Goal: Task Accomplishment & Management: Manage account settings

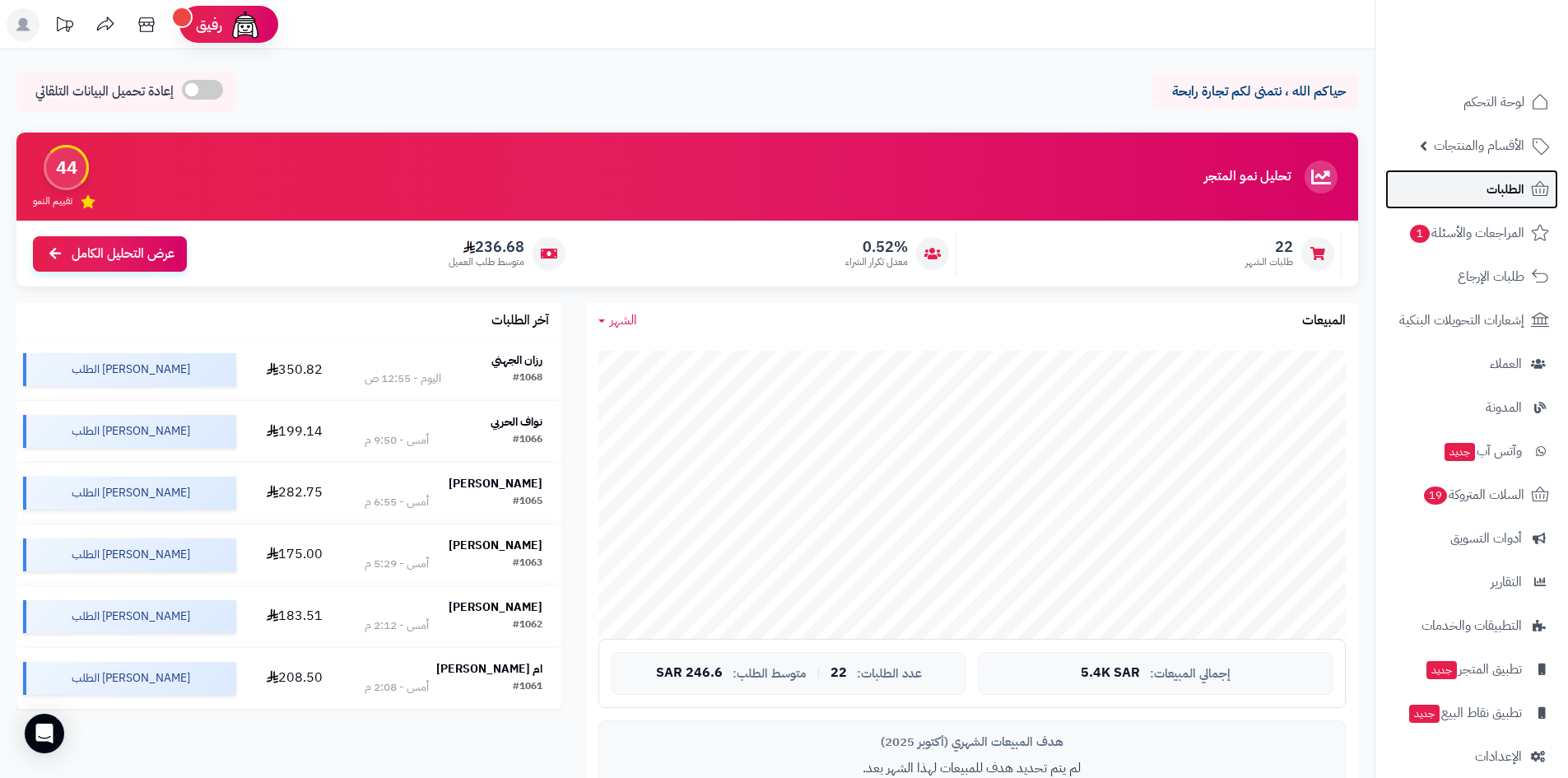
click at [1467, 186] on link "الطلبات" at bounding box center [1471, 189] width 172 height 40
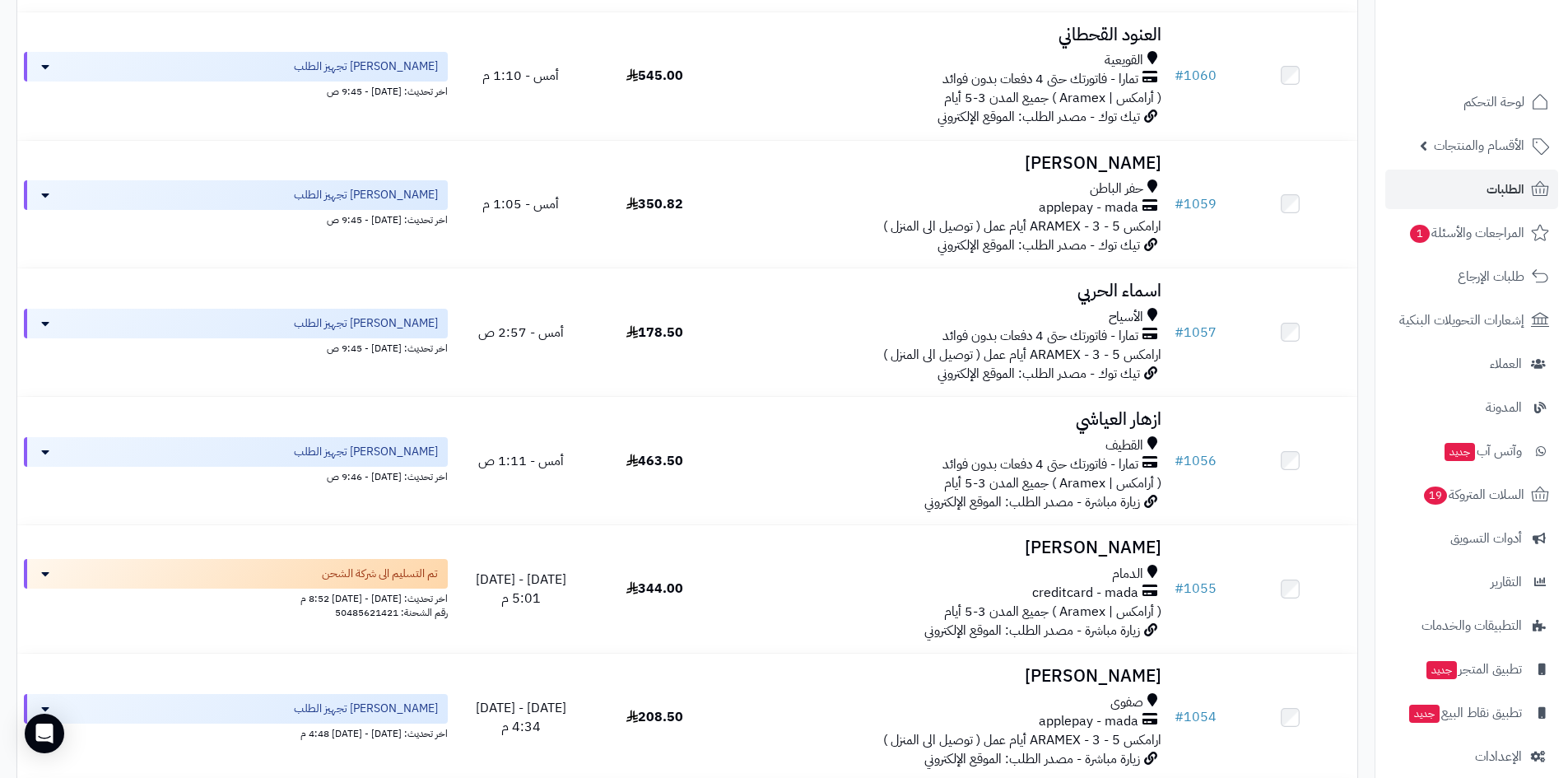
scroll to position [1301, 0]
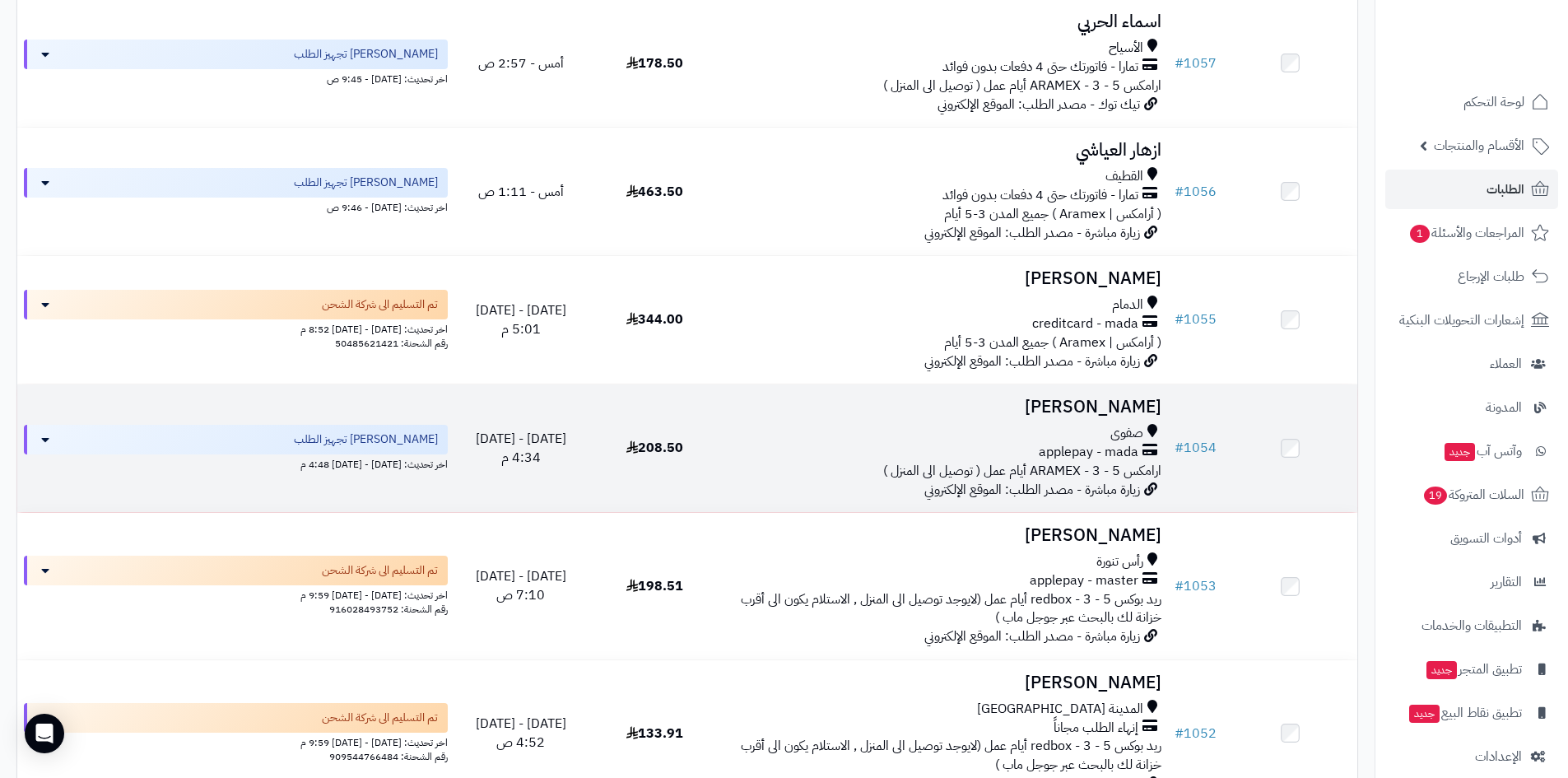
click at [1199, 410] on td "# 1054" at bounding box center [1196, 449] width 55 height 127
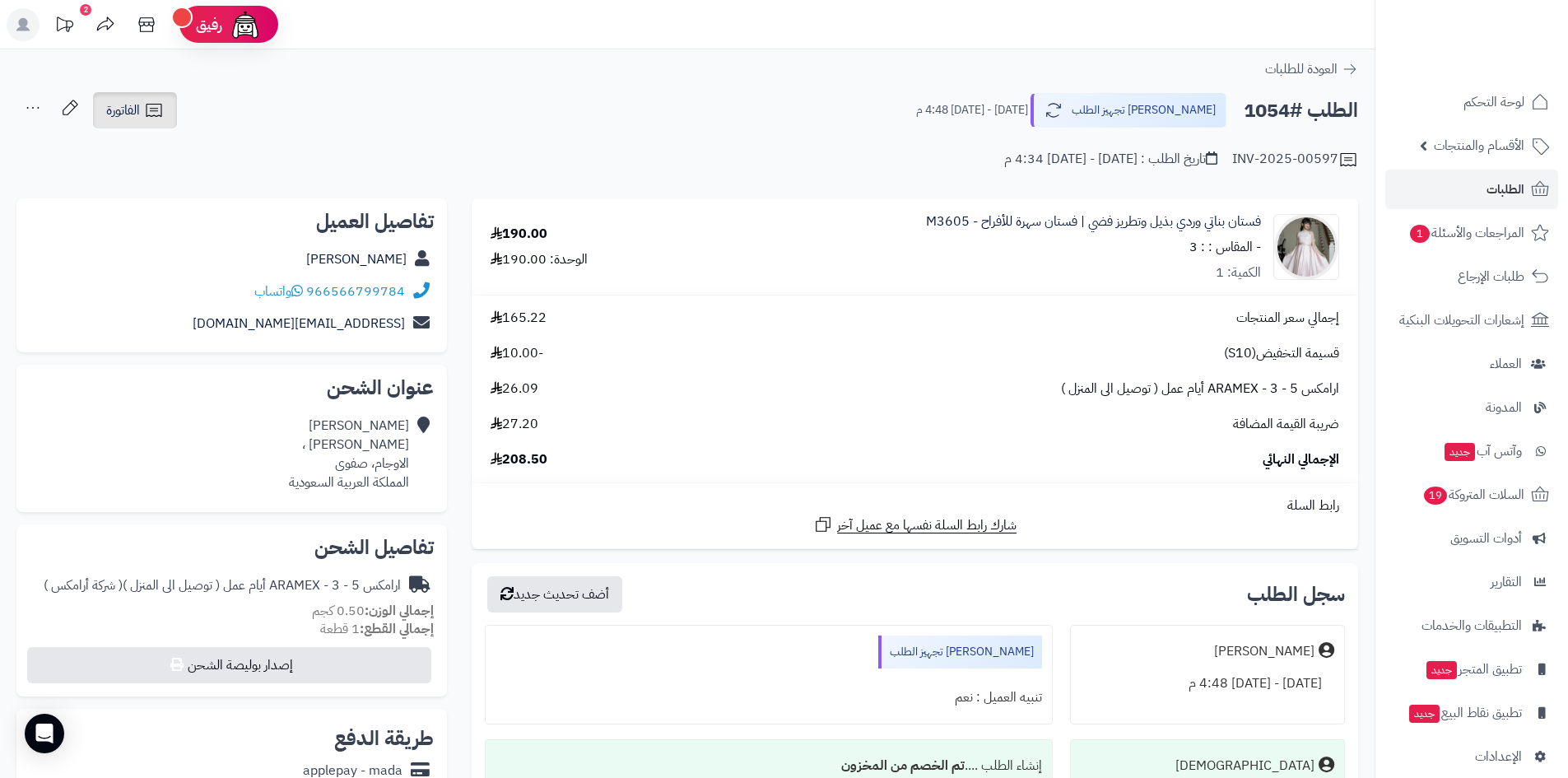
click at [157, 119] on icon at bounding box center [153, 110] width 19 height 19
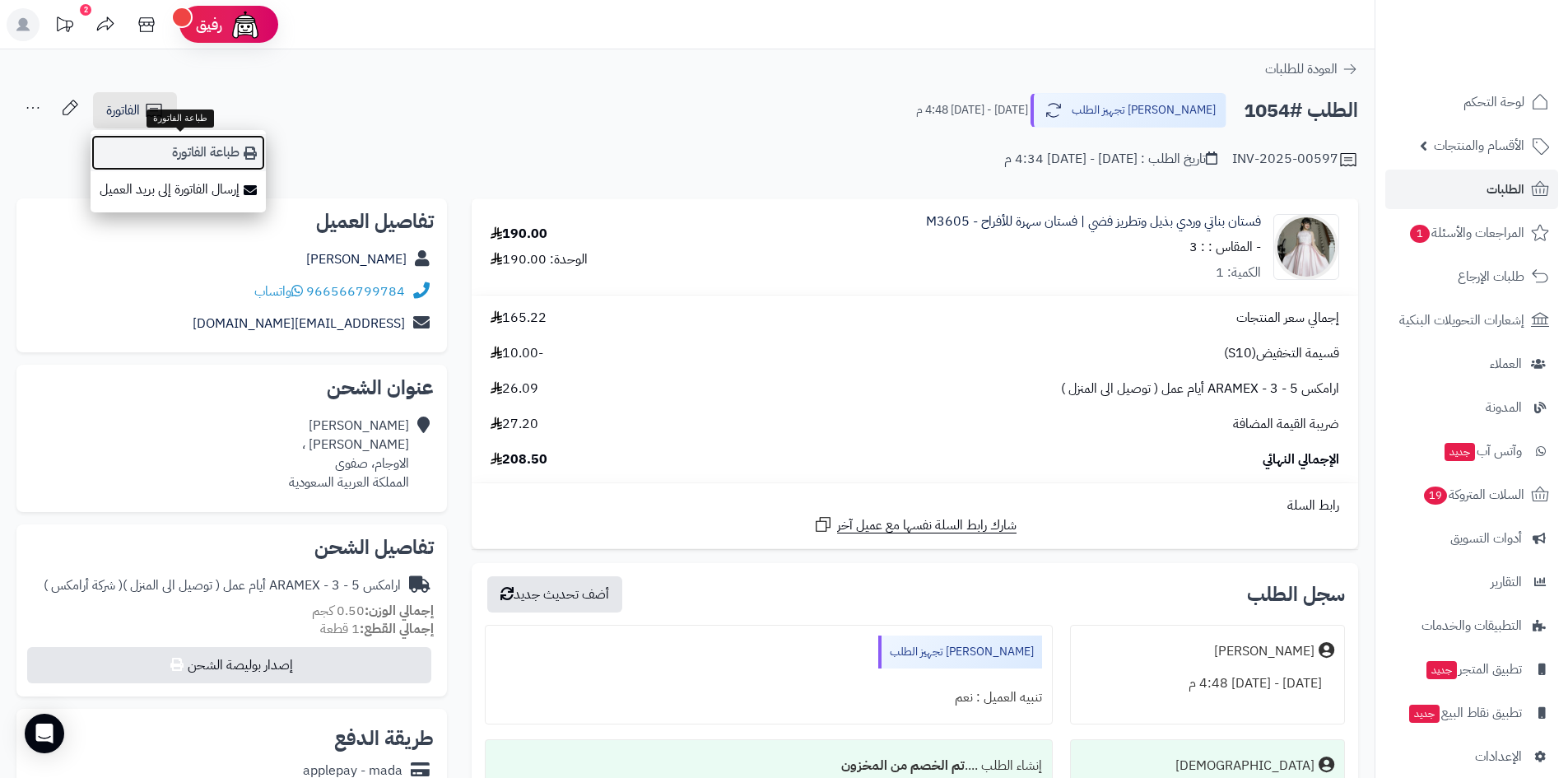
click at [202, 143] on link "طباعة الفاتورة" at bounding box center [178, 152] width 175 height 37
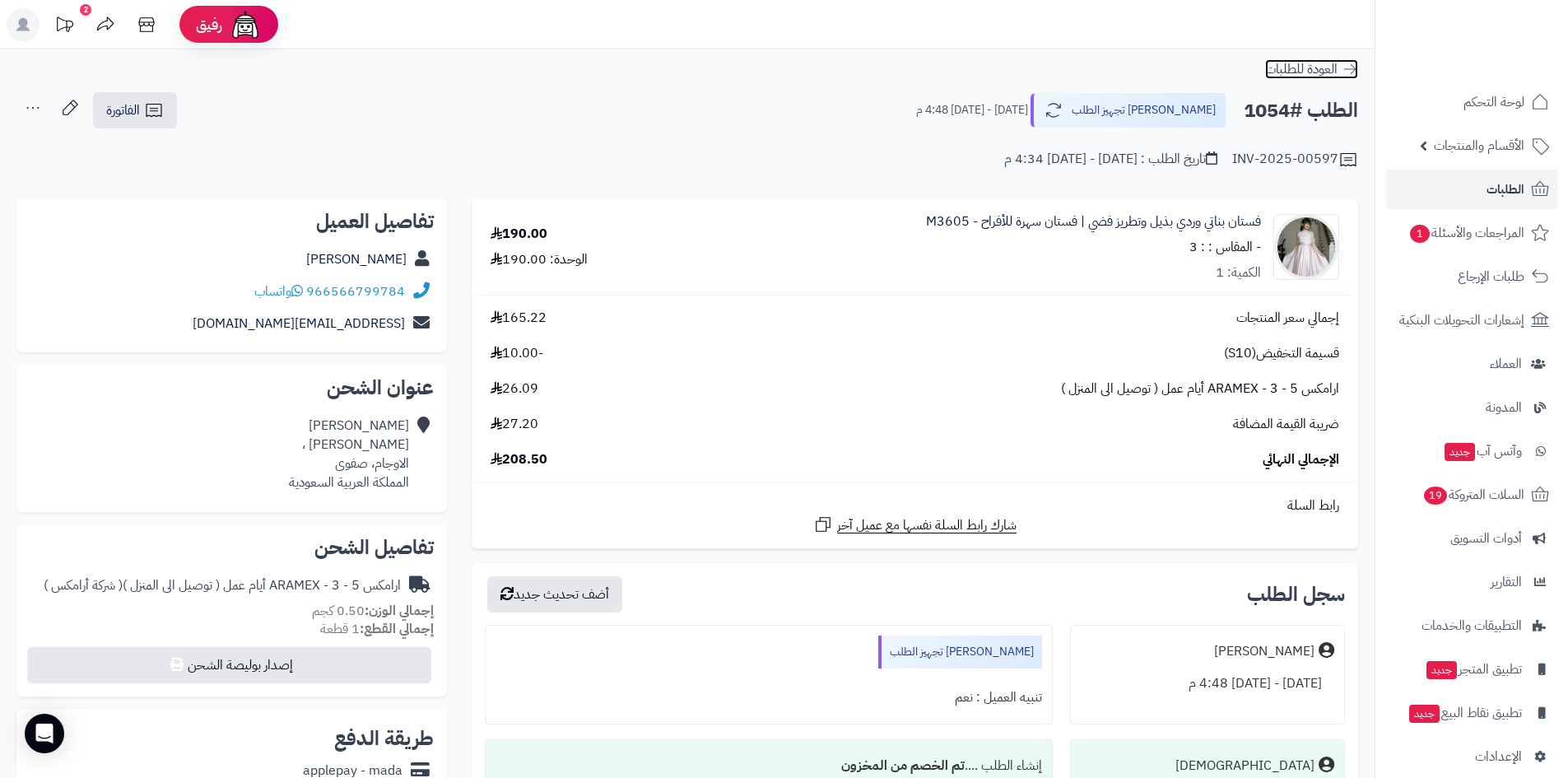
click at [1346, 66] on icon at bounding box center [1350, 69] width 17 height 17
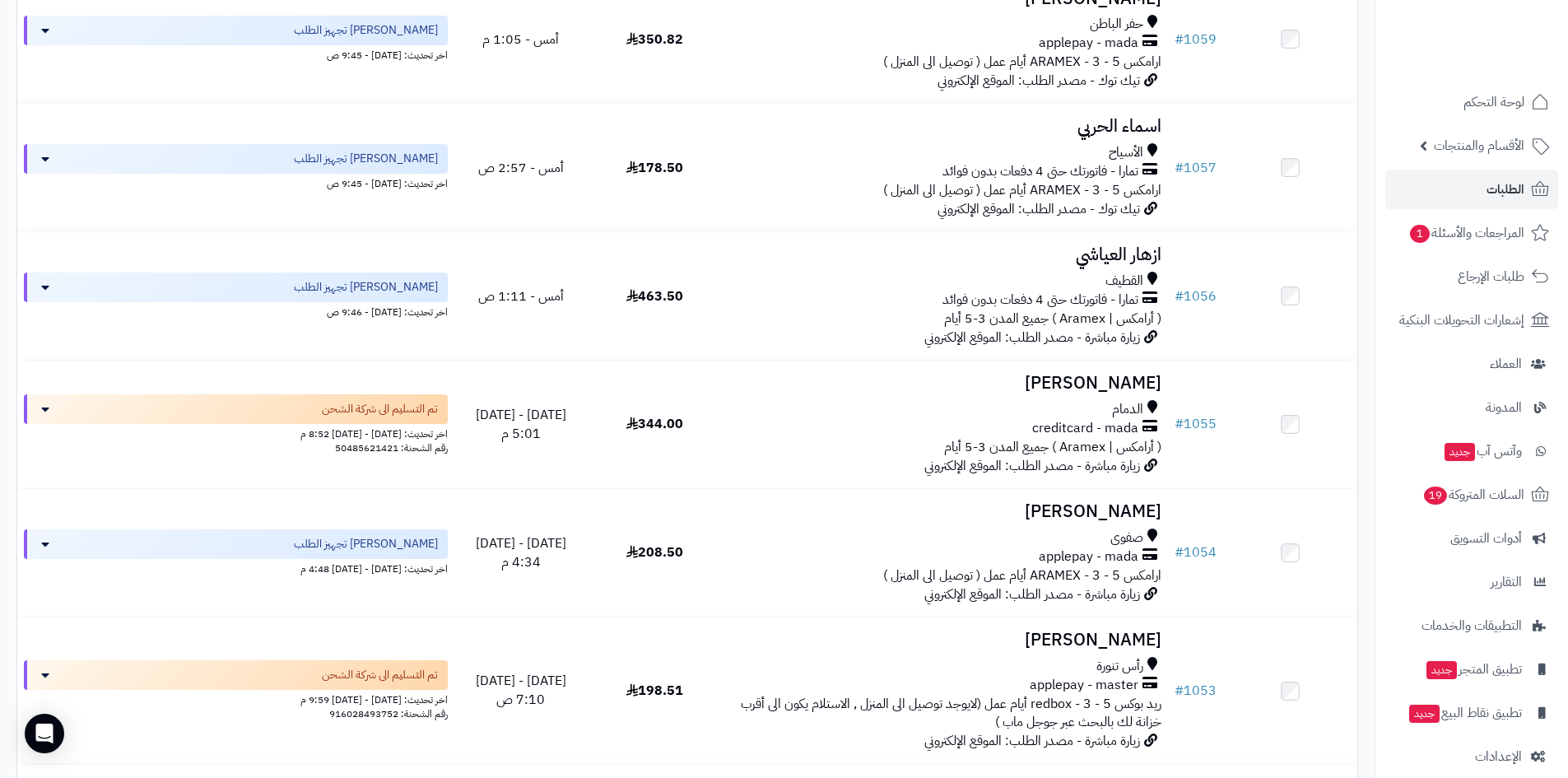
scroll to position [1257, 0]
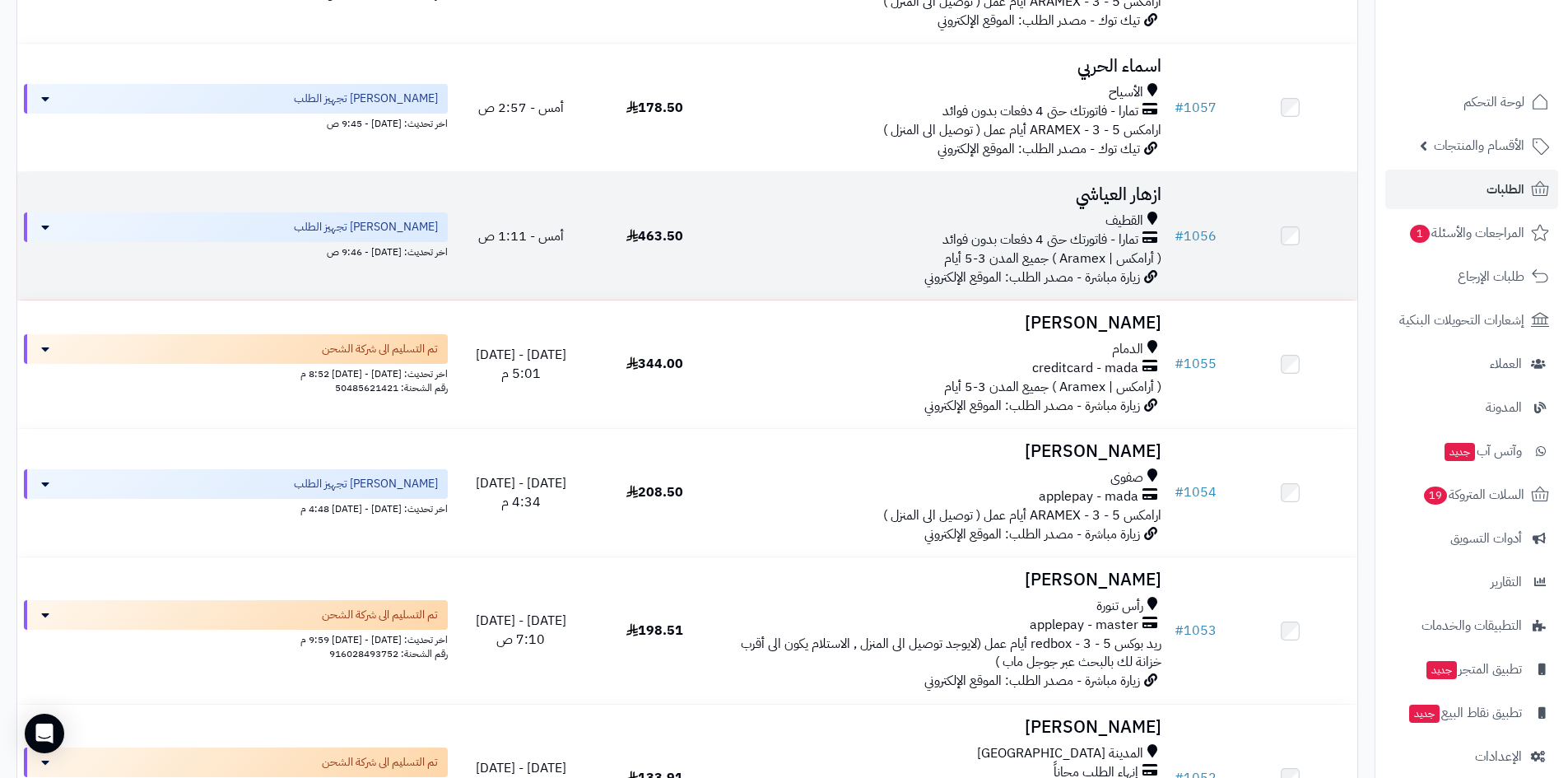
click at [1104, 186] on h3 "ازهار العياشي" at bounding box center [944, 195] width 433 height 19
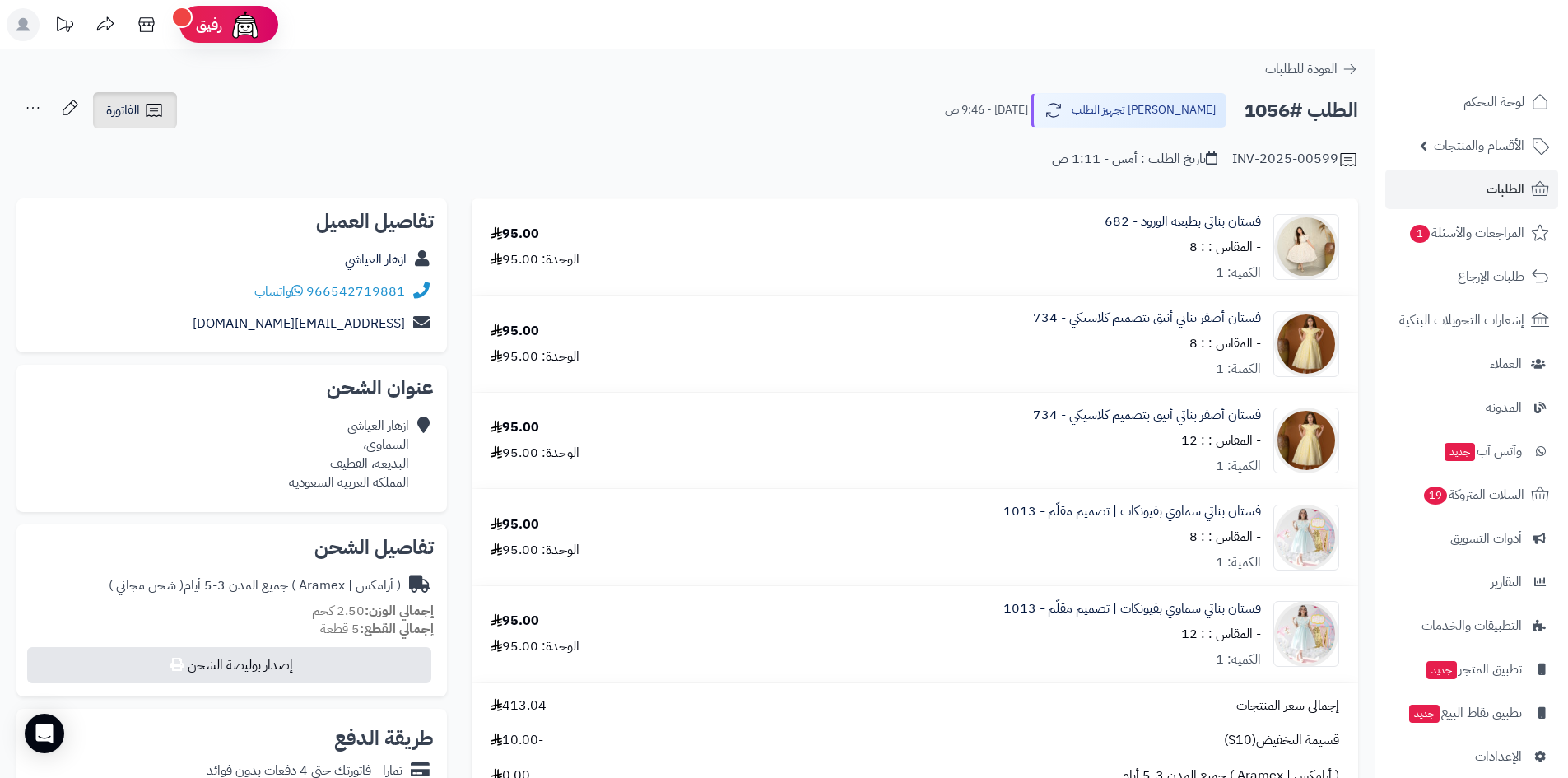
click at [152, 121] on link "الفاتورة" at bounding box center [135, 110] width 84 height 36
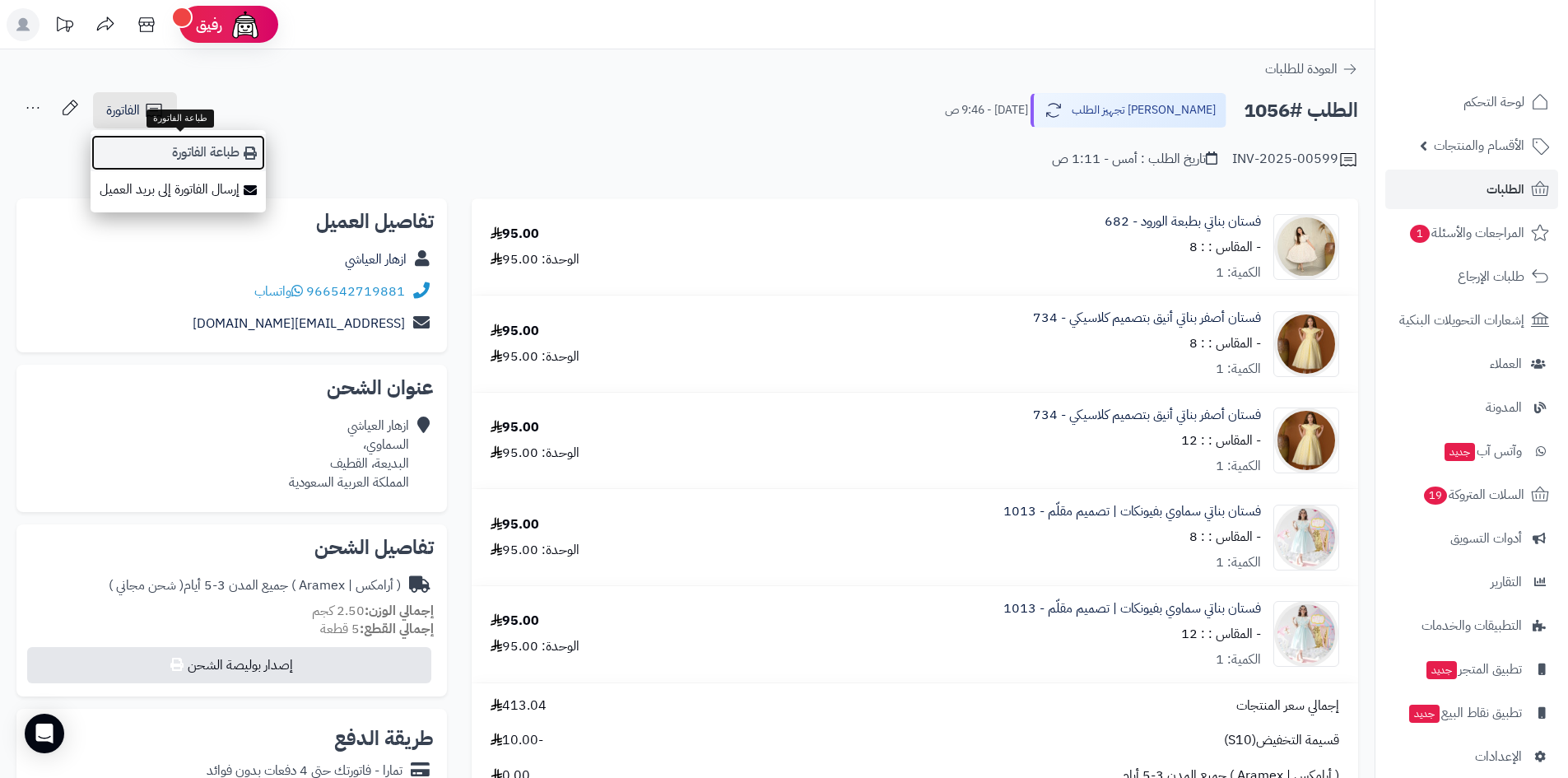
click at [196, 148] on link "طباعة الفاتورة" at bounding box center [178, 152] width 175 height 37
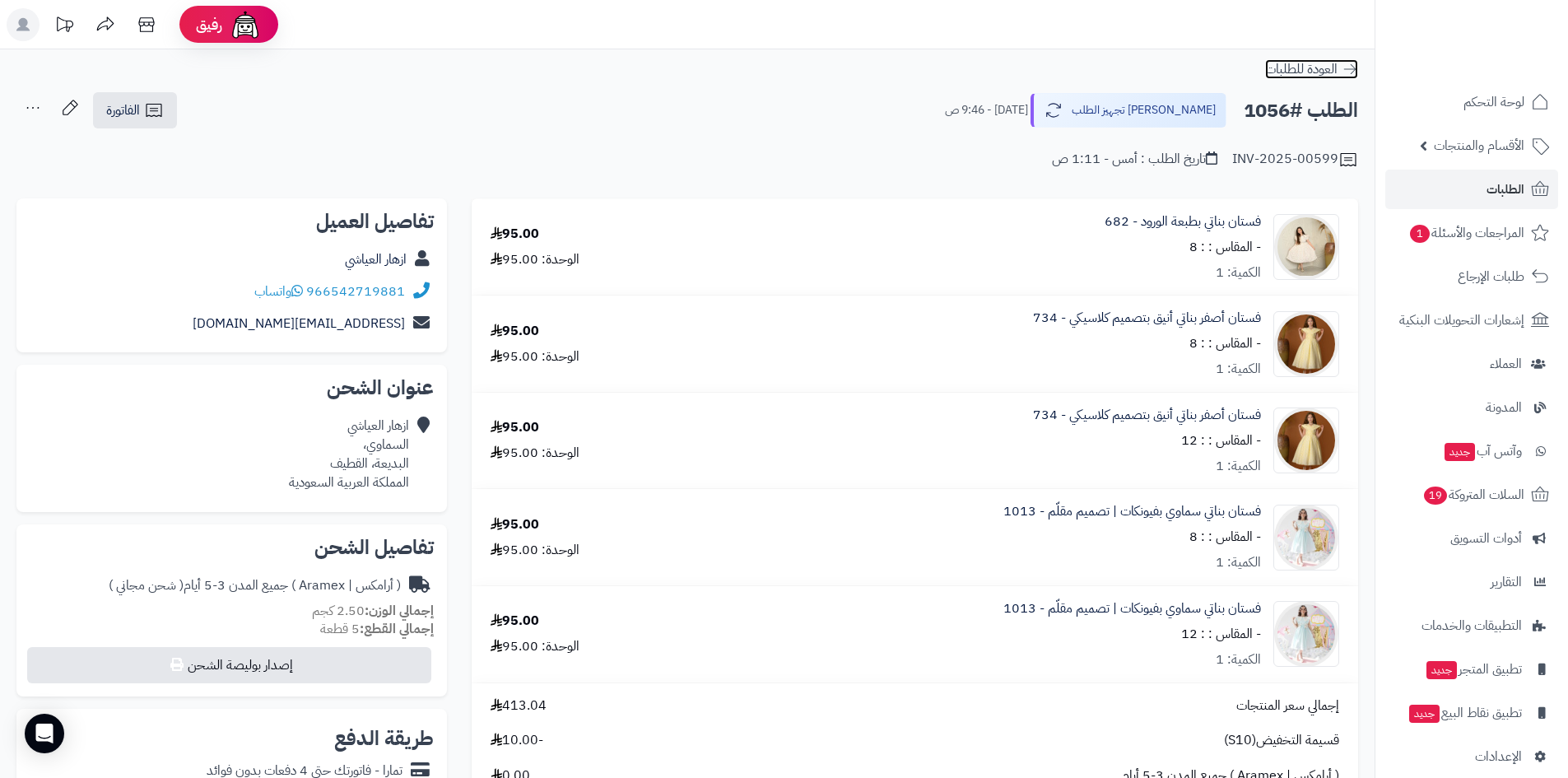
click at [1350, 71] on icon at bounding box center [1350, 69] width 17 height 17
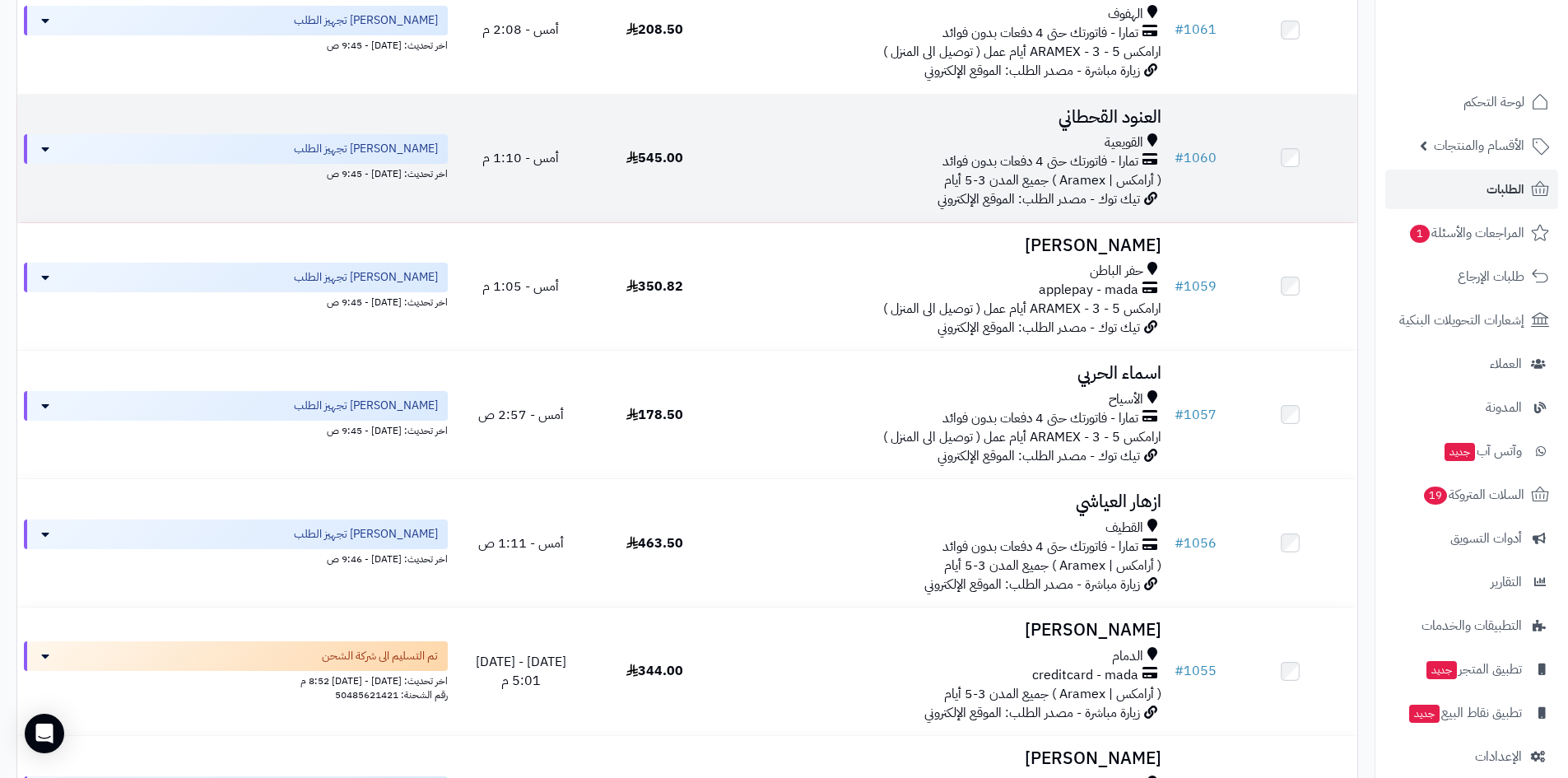
scroll to position [988, 0]
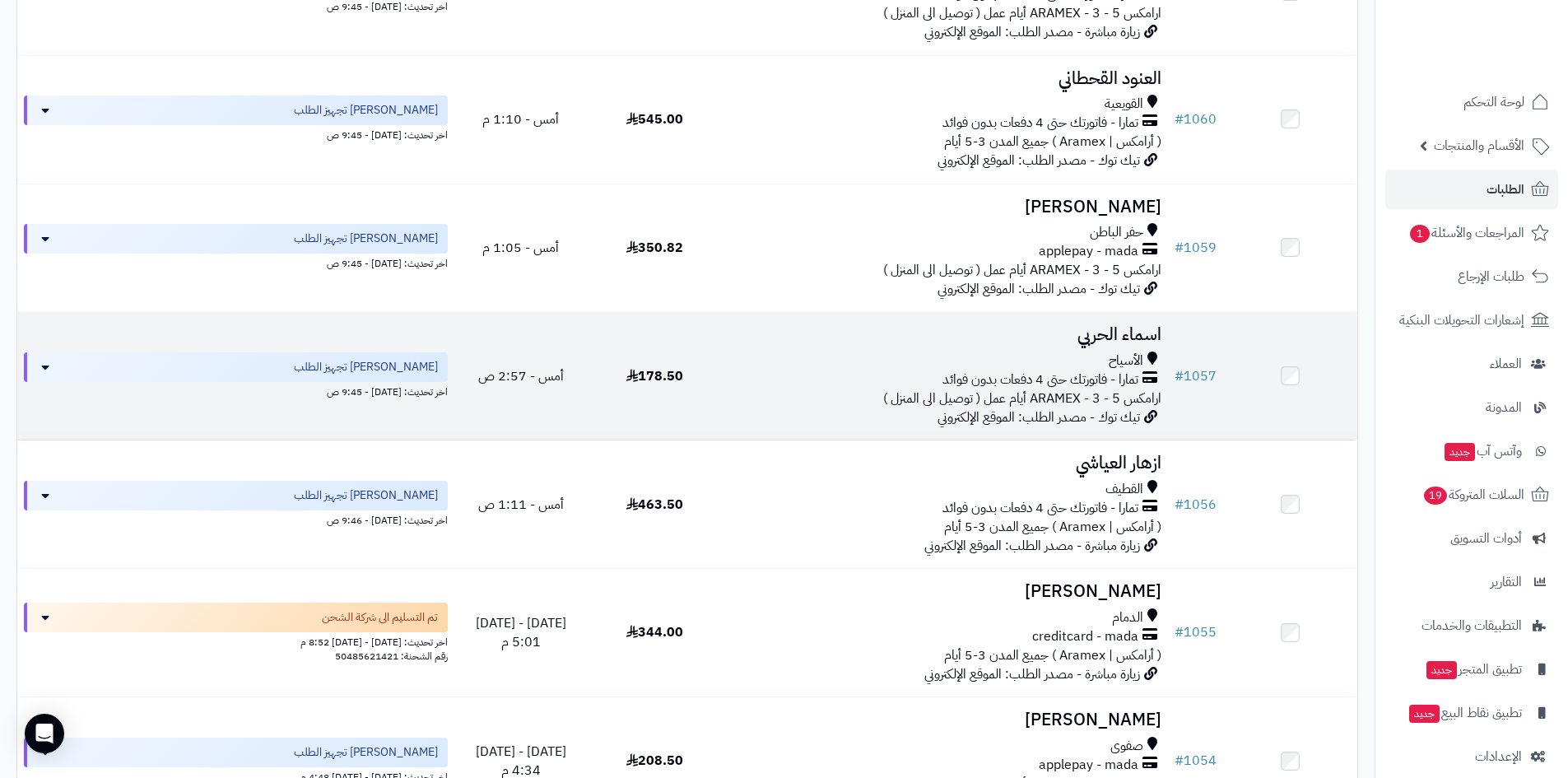
click at [1131, 326] on h3 "اسماء الحربي" at bounding box center [944, 335] width 433 height 19
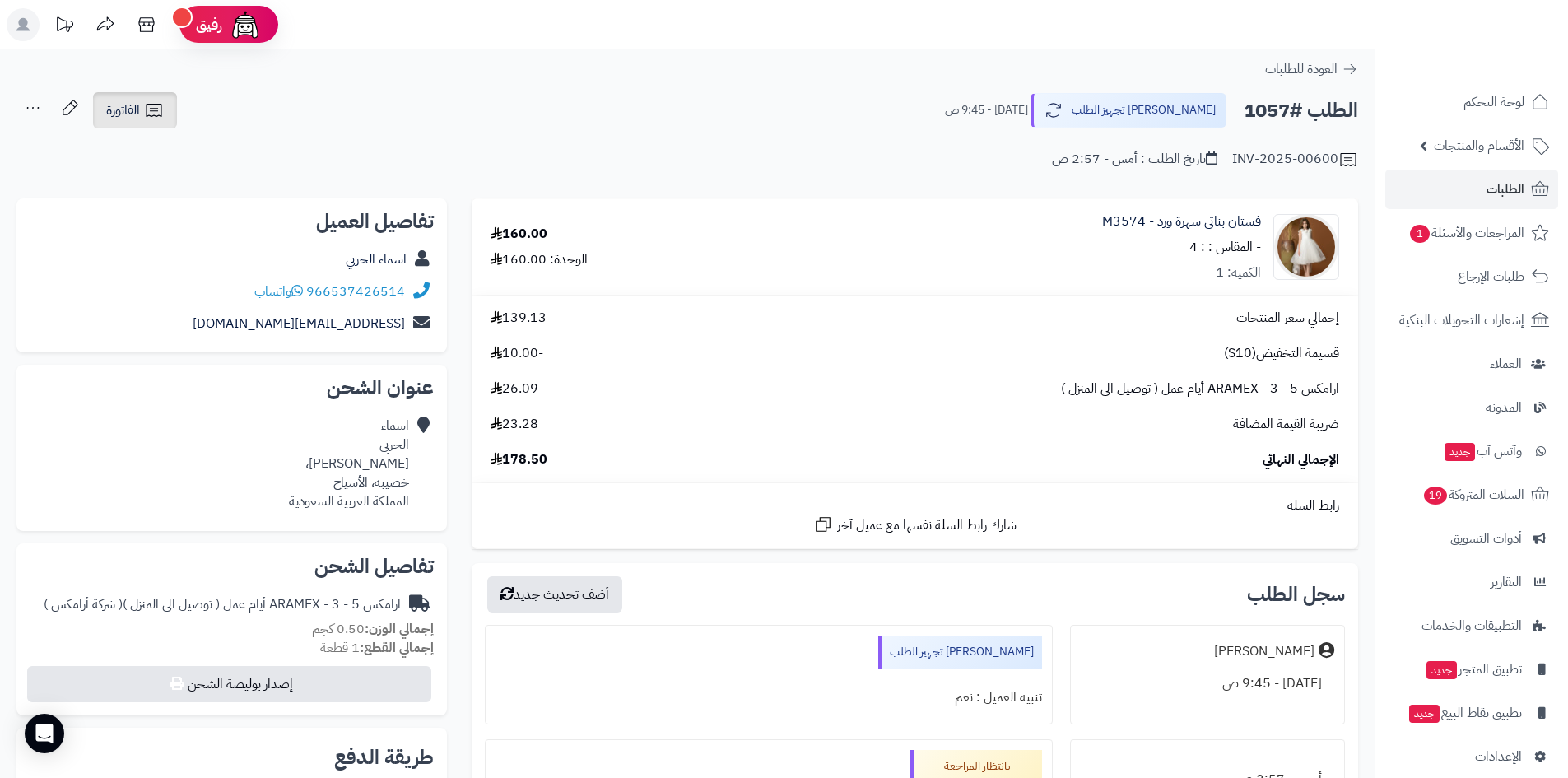
click at [134, 112] on span "الفاتورة" at bounding box center [123, 110] width 34 height 19
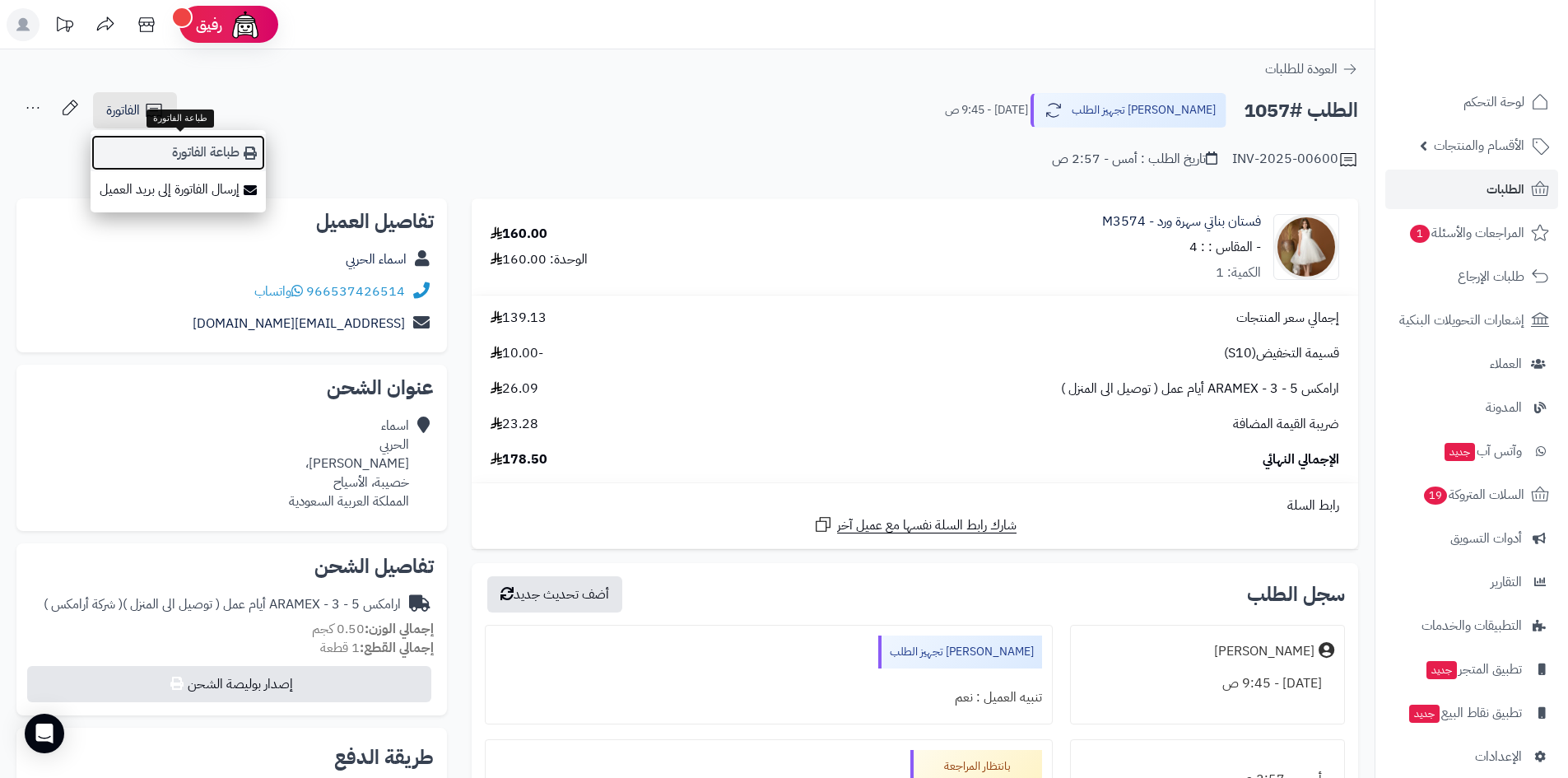
click at [169, 152] on link "طباعة الفاتورة" at bounding box center [178, 152] width 175 height 37
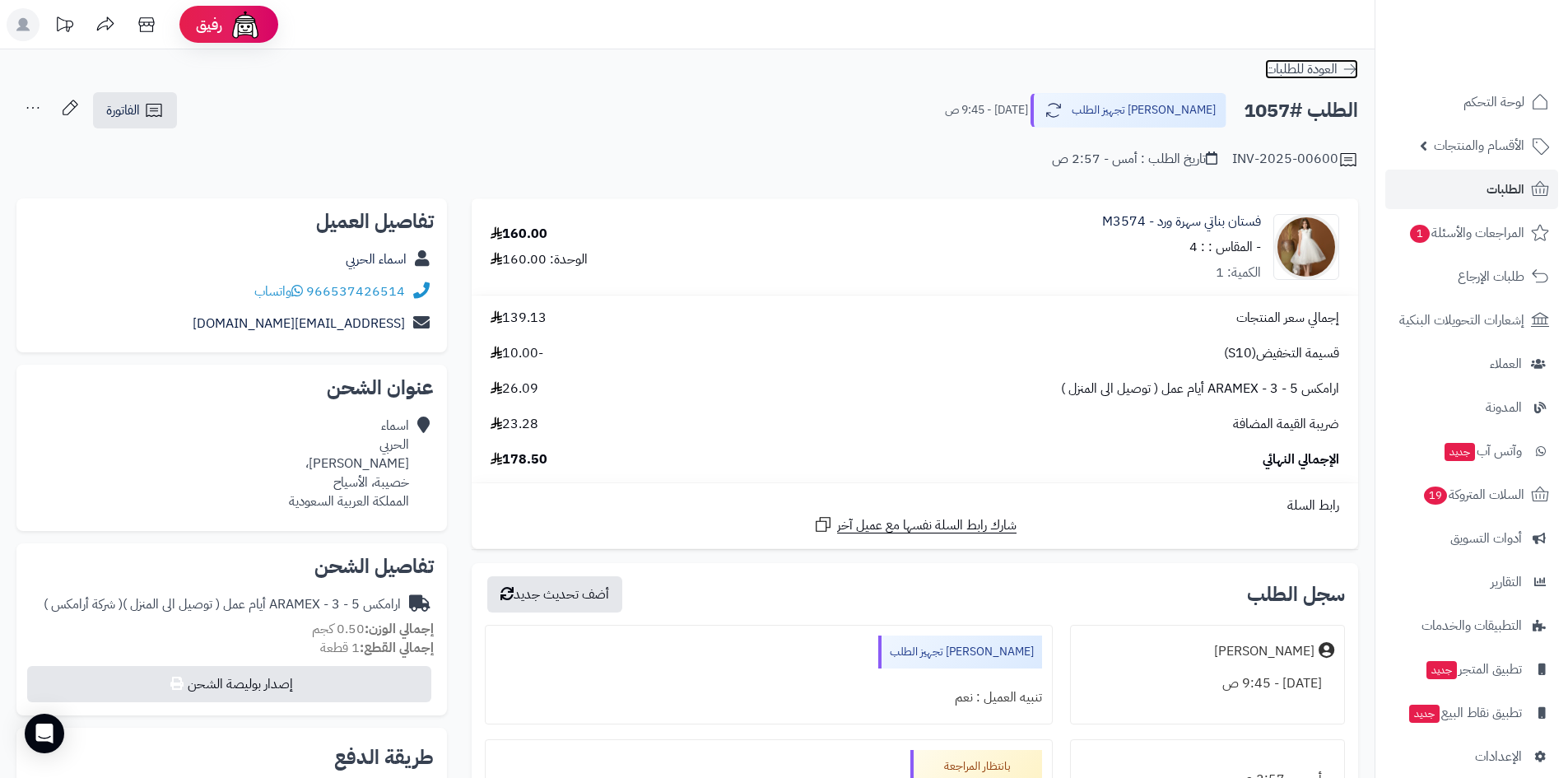
click at [1355, 71] on icon at bounding box center [1350, 69] width 17 height 17
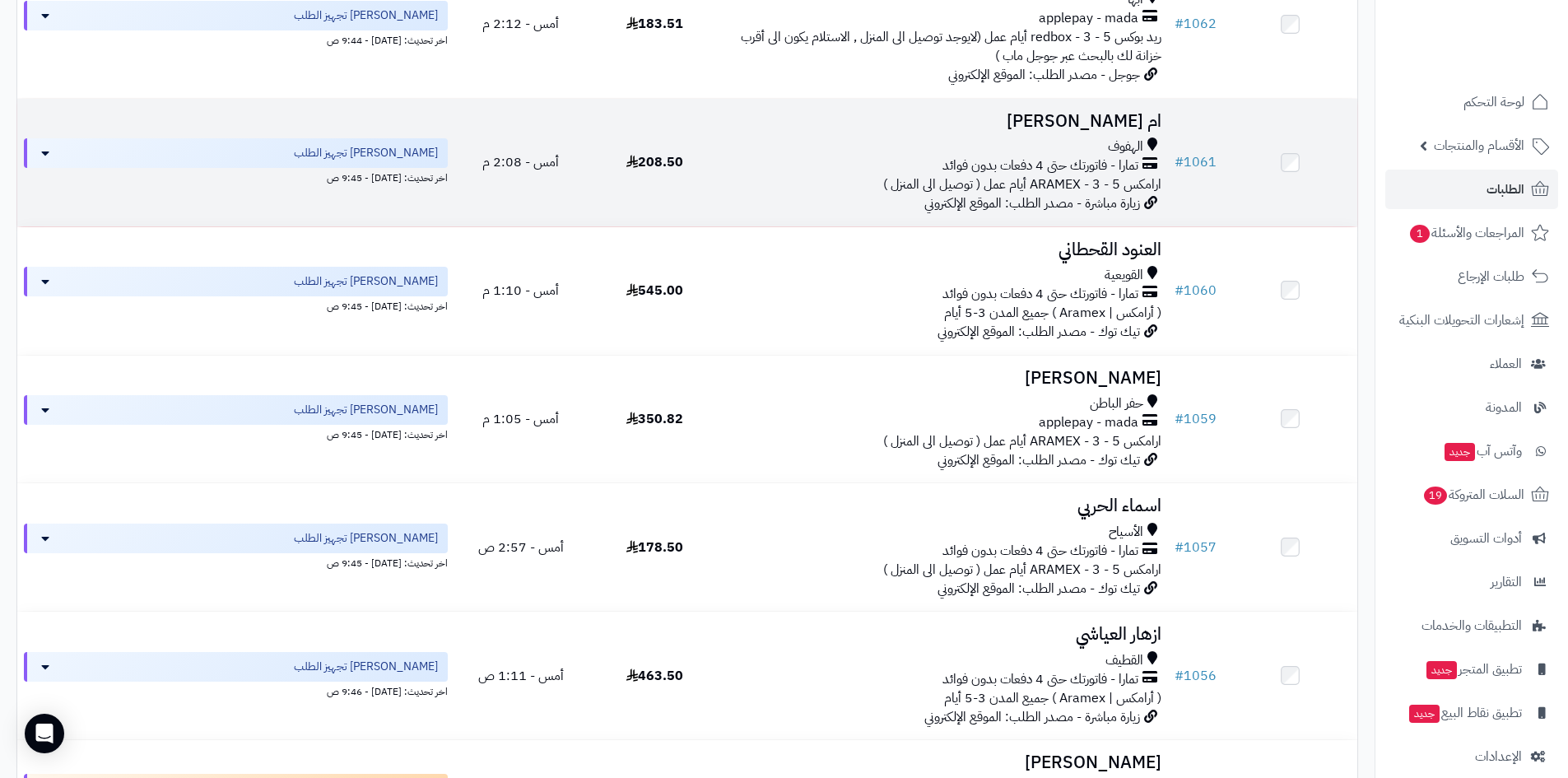
scroll to position [824, 0]
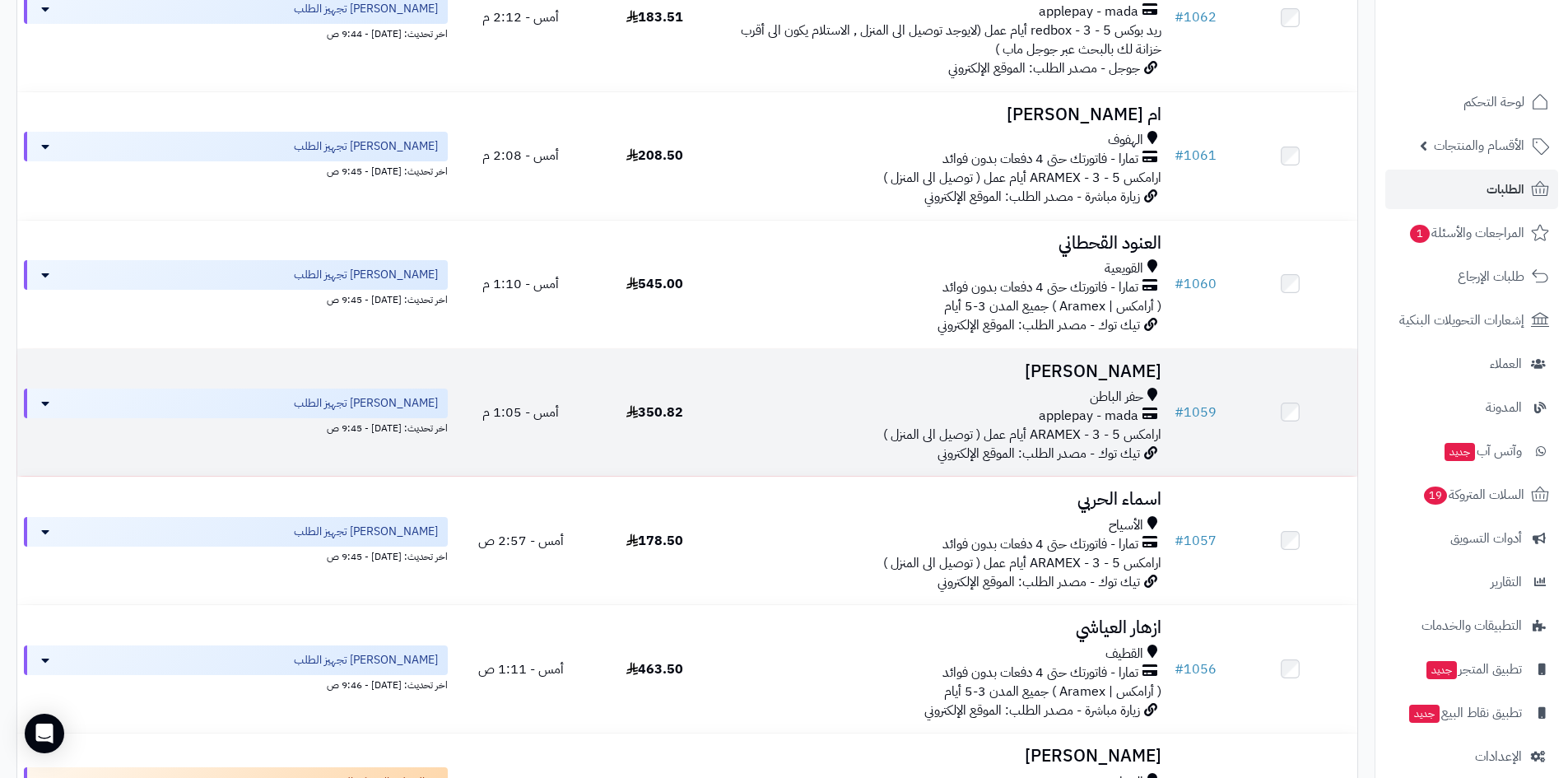
click at [1106, 370] on h3 "[PERSON_NAME]" at bounding box center [944, 372] width 433 height 19
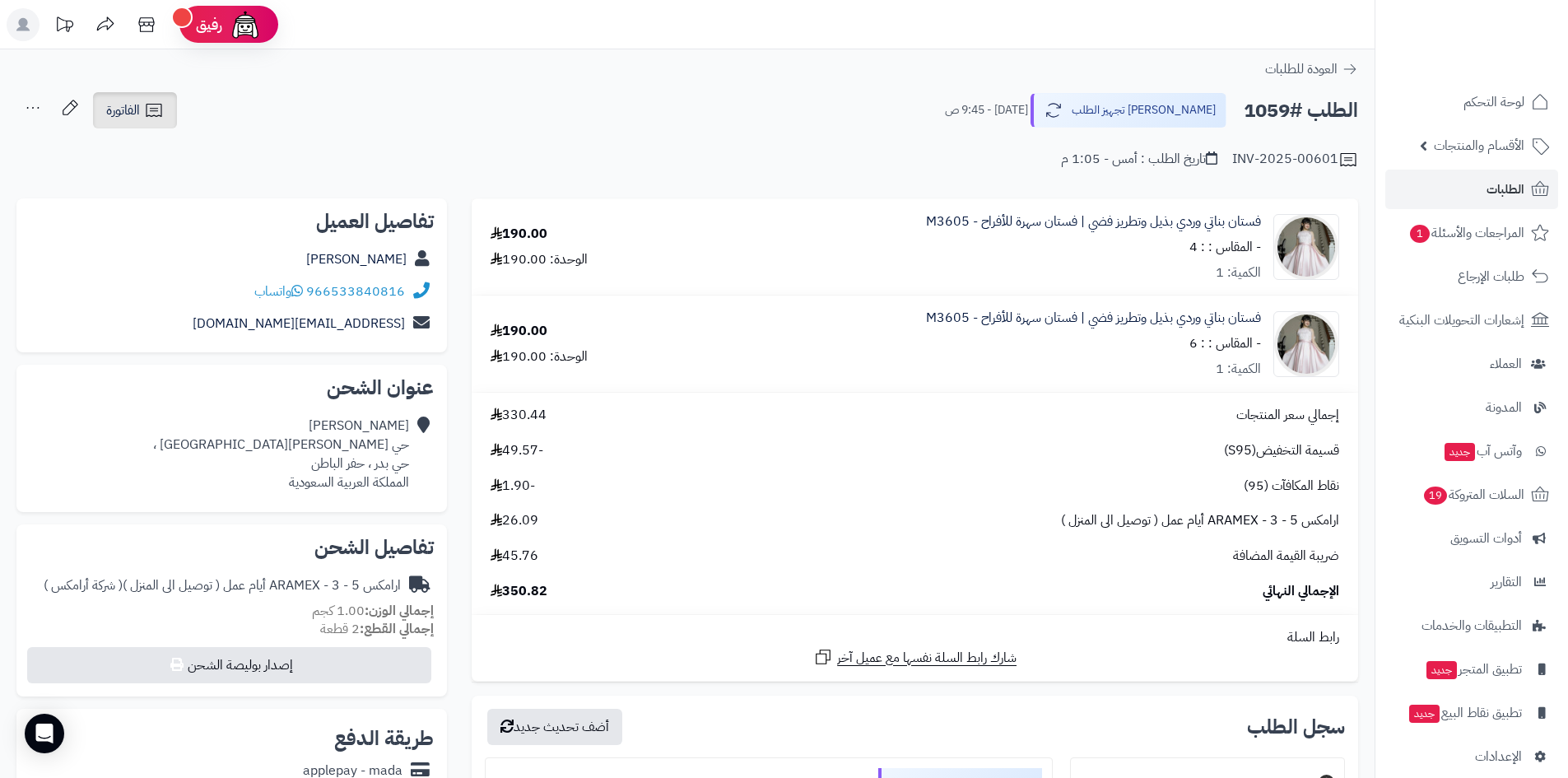
click at [138, 122] on link "الفاتورة" at bounding box center [135, 110] width 84 height 36
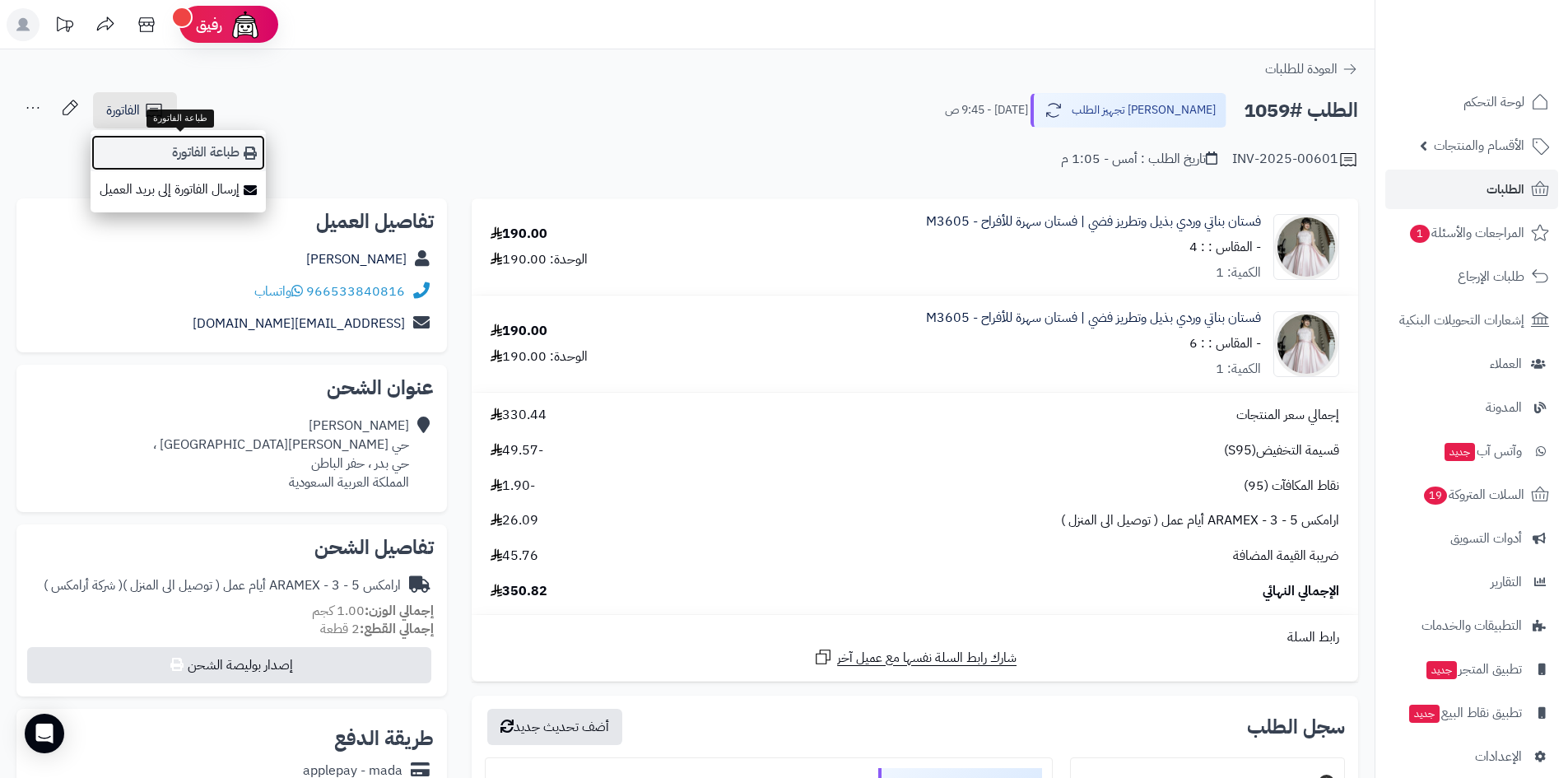
click at [189, 160] on link "طباعة الفاتورة" at bounding box center [178, 152] width 175 height 37
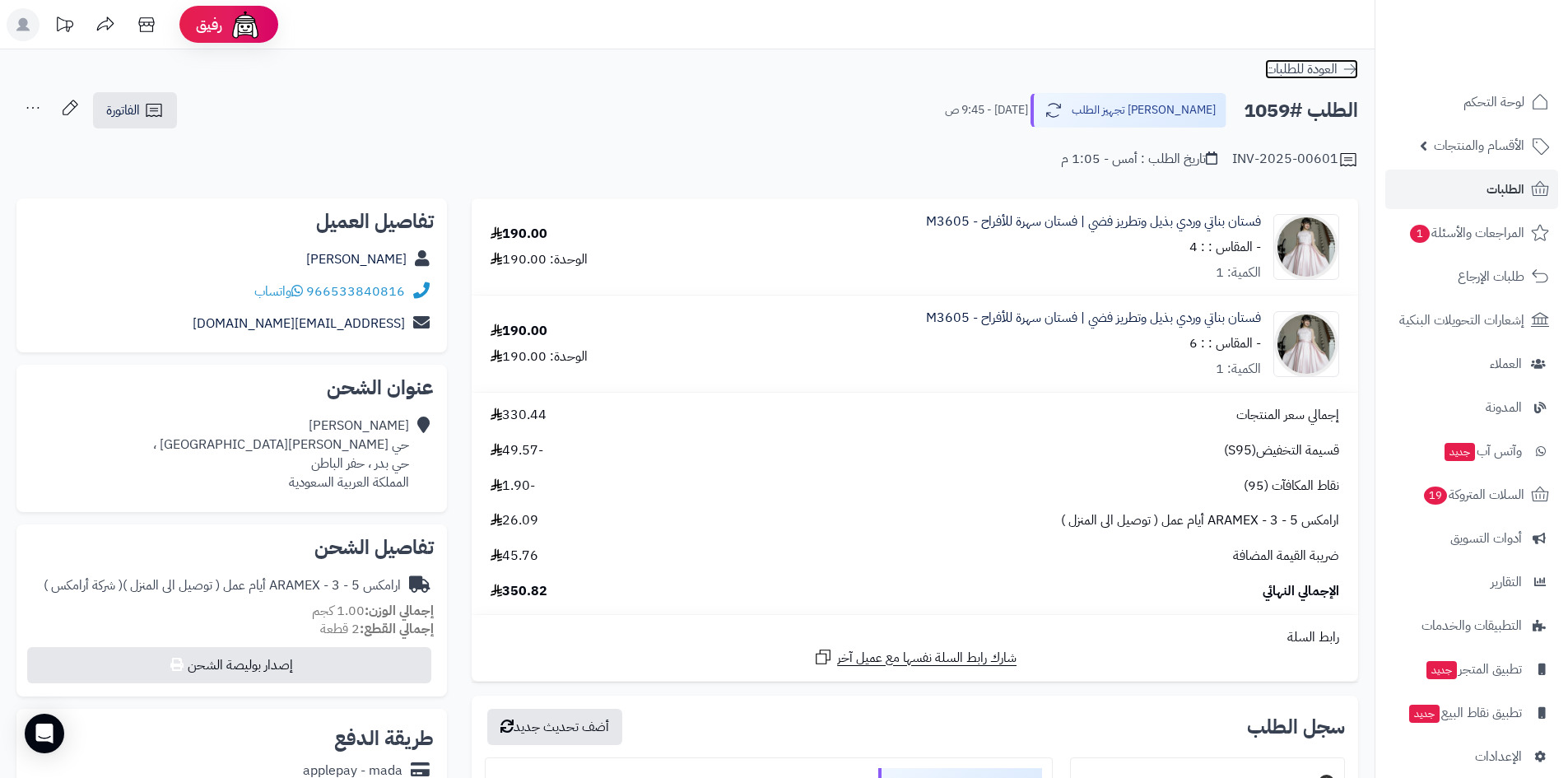
click at [1345, 65] on icon at bounding box center [1350, 69] width 17 height 17
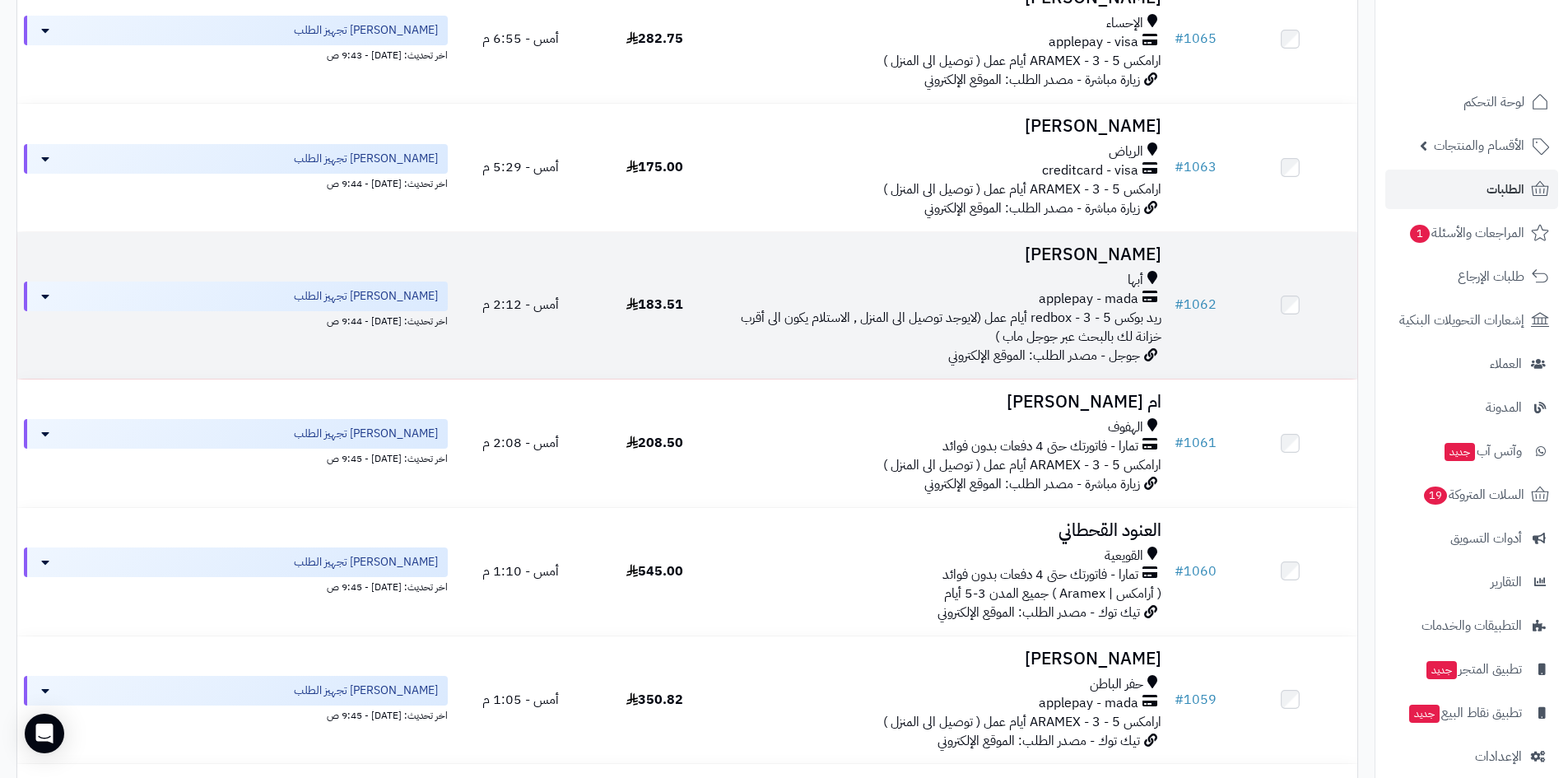
scroll to position [577, 0]
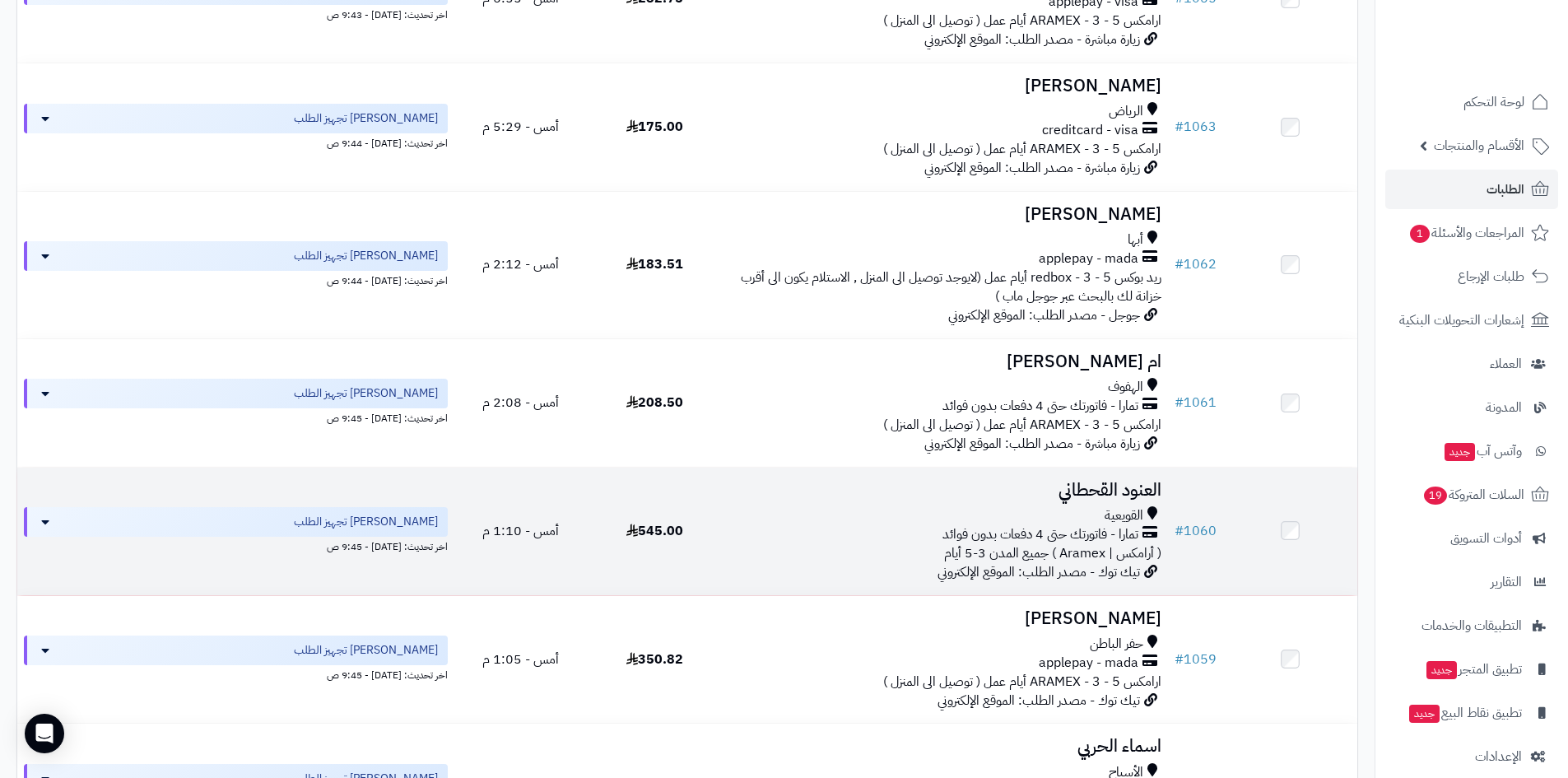
click at [1142, 486] on h3 "العنود القحطاني" at bounding box center [944, 490] width 433 height 19
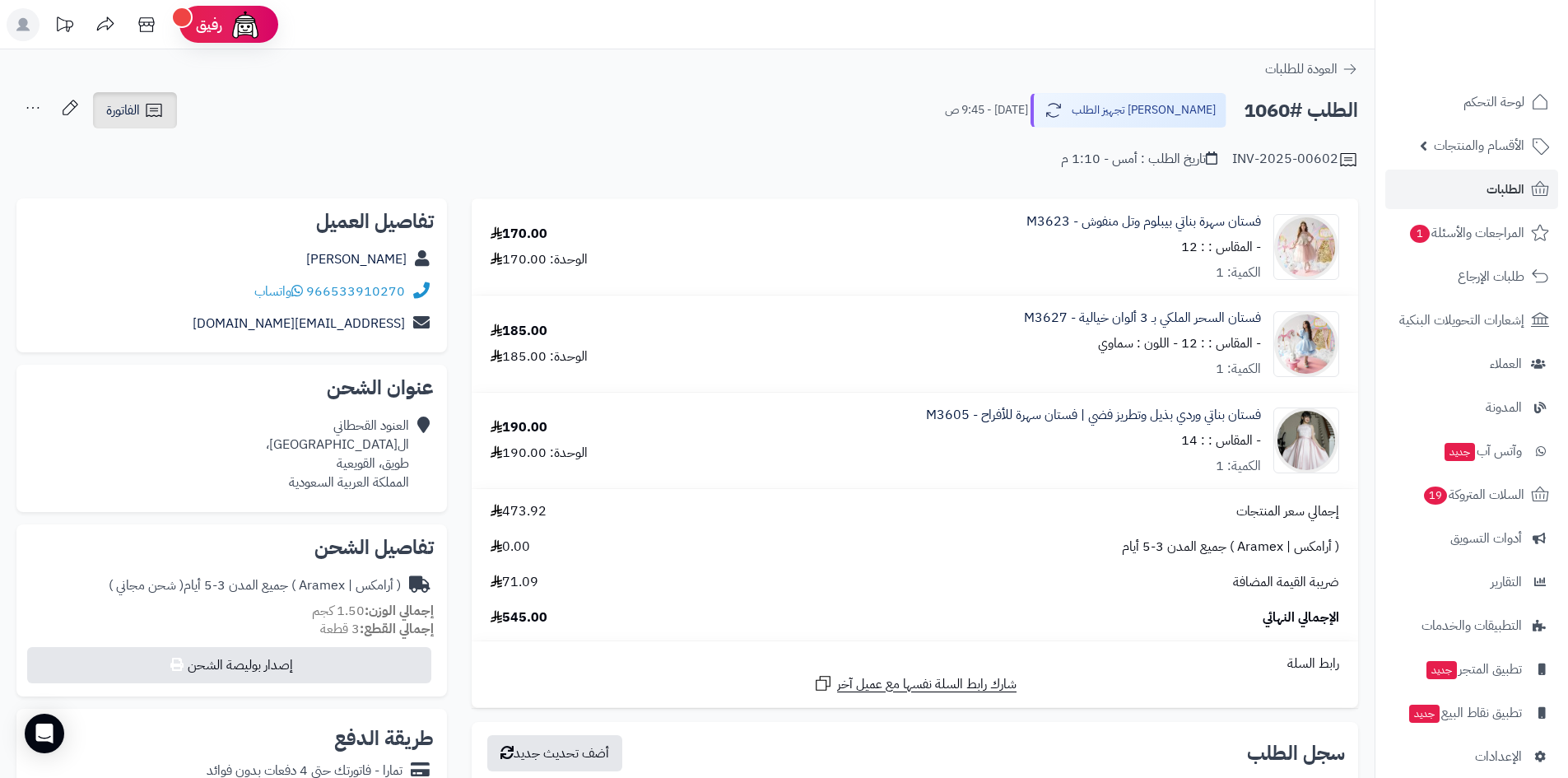
click at [140, 107] on span "الفاتورة" at bounding box center [123, 110] width 34 height 19
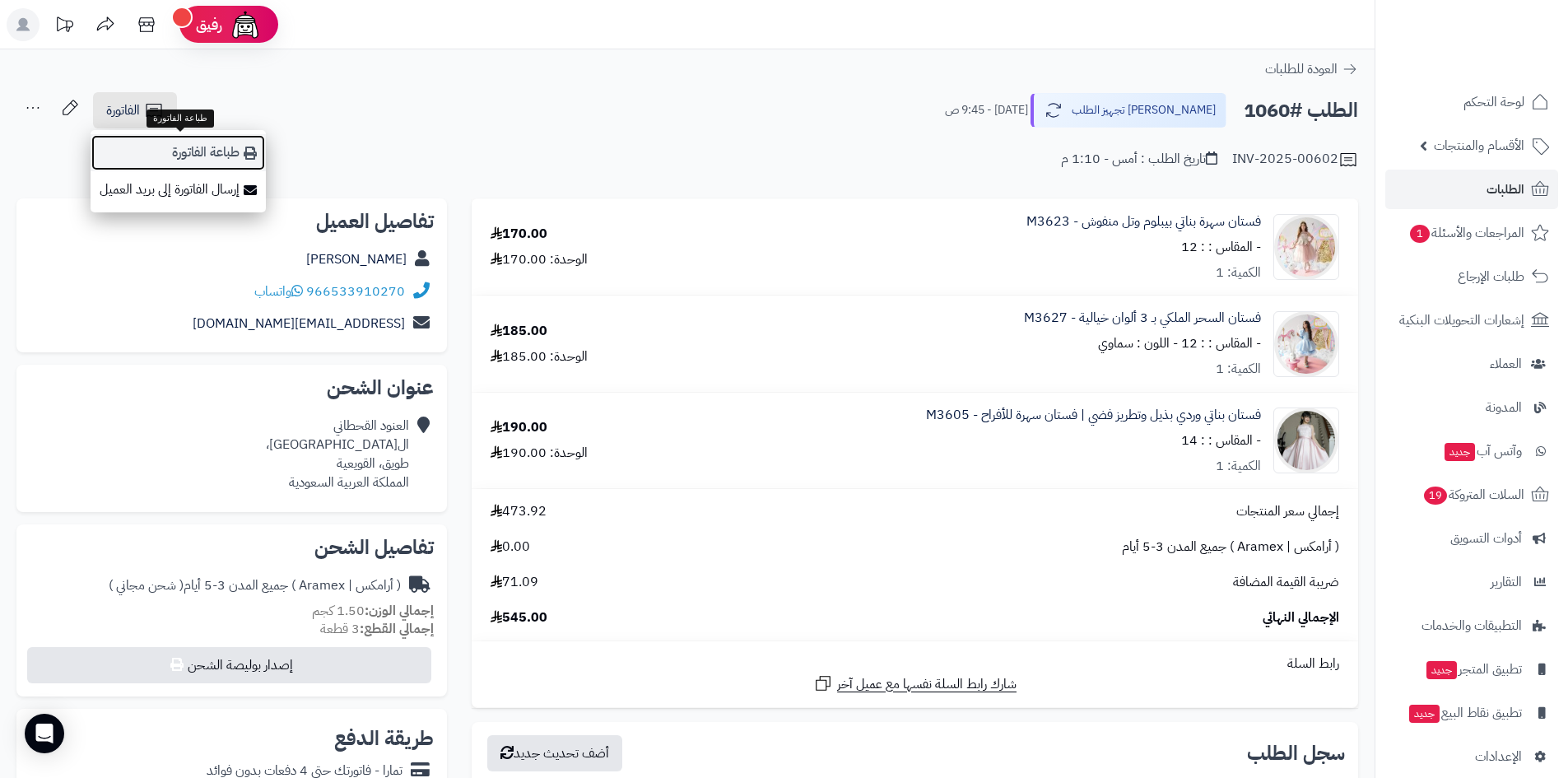
click at [194, 149] on link "طباعة الفاتورة" at bounding box center [178, 152] width 175 height 37
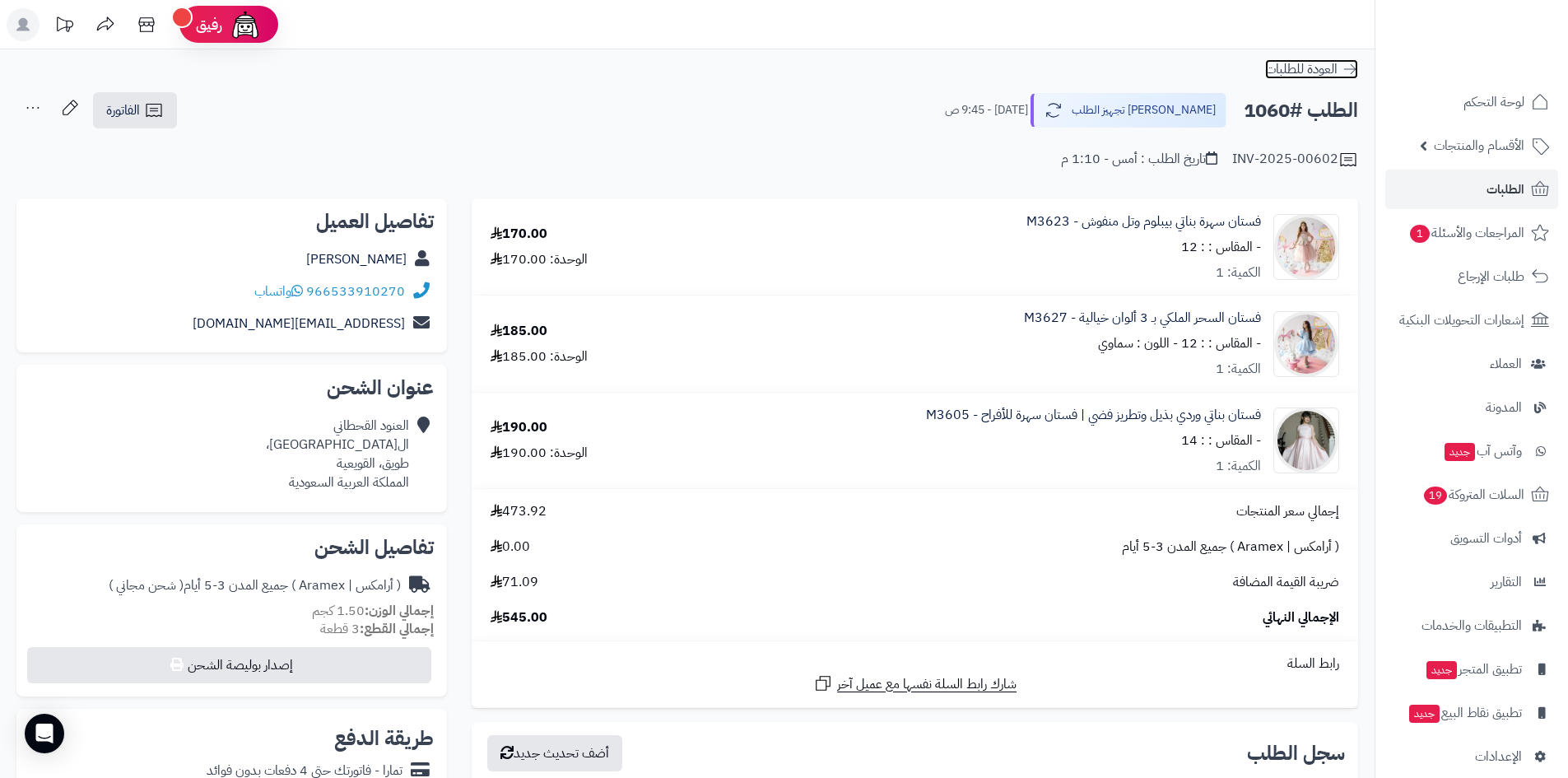
click at [1352, 64] on icon at bounding box center [1350, 69] width 17 height 17
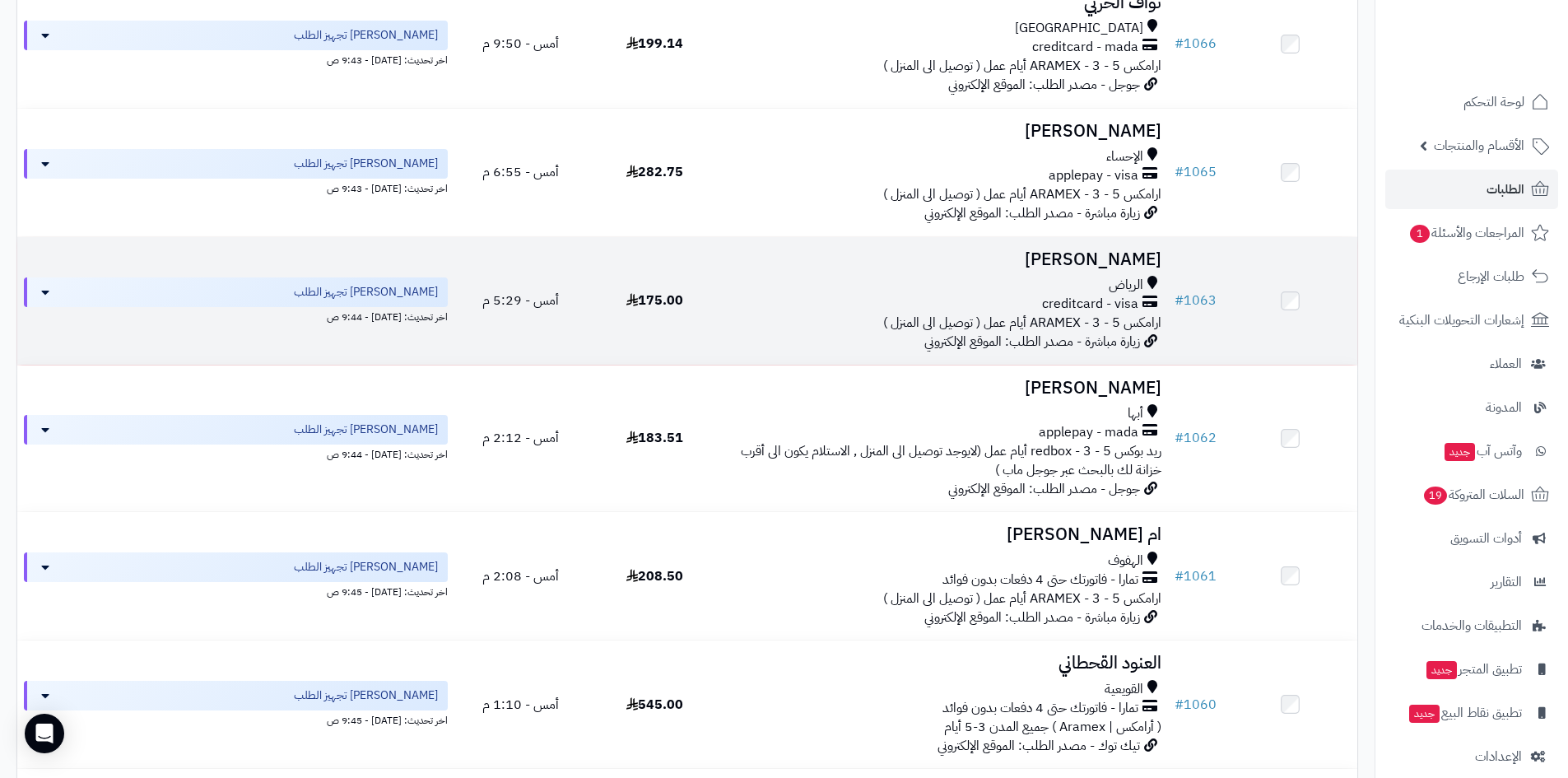
scroll to position [412, 0]
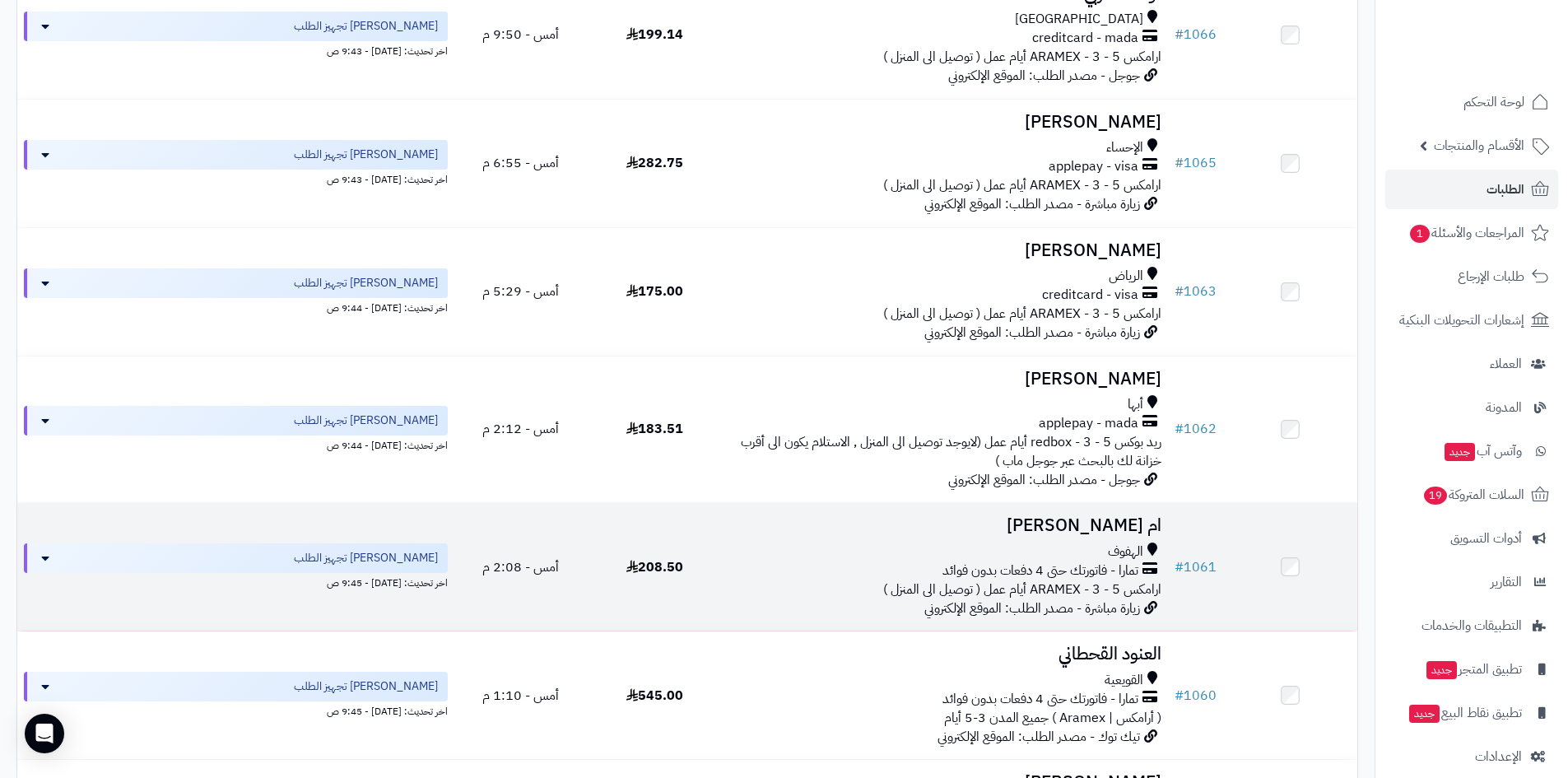
click at [1194, 545] on td "# 1061" at bounding box center [1196, 567] width 55 height 127
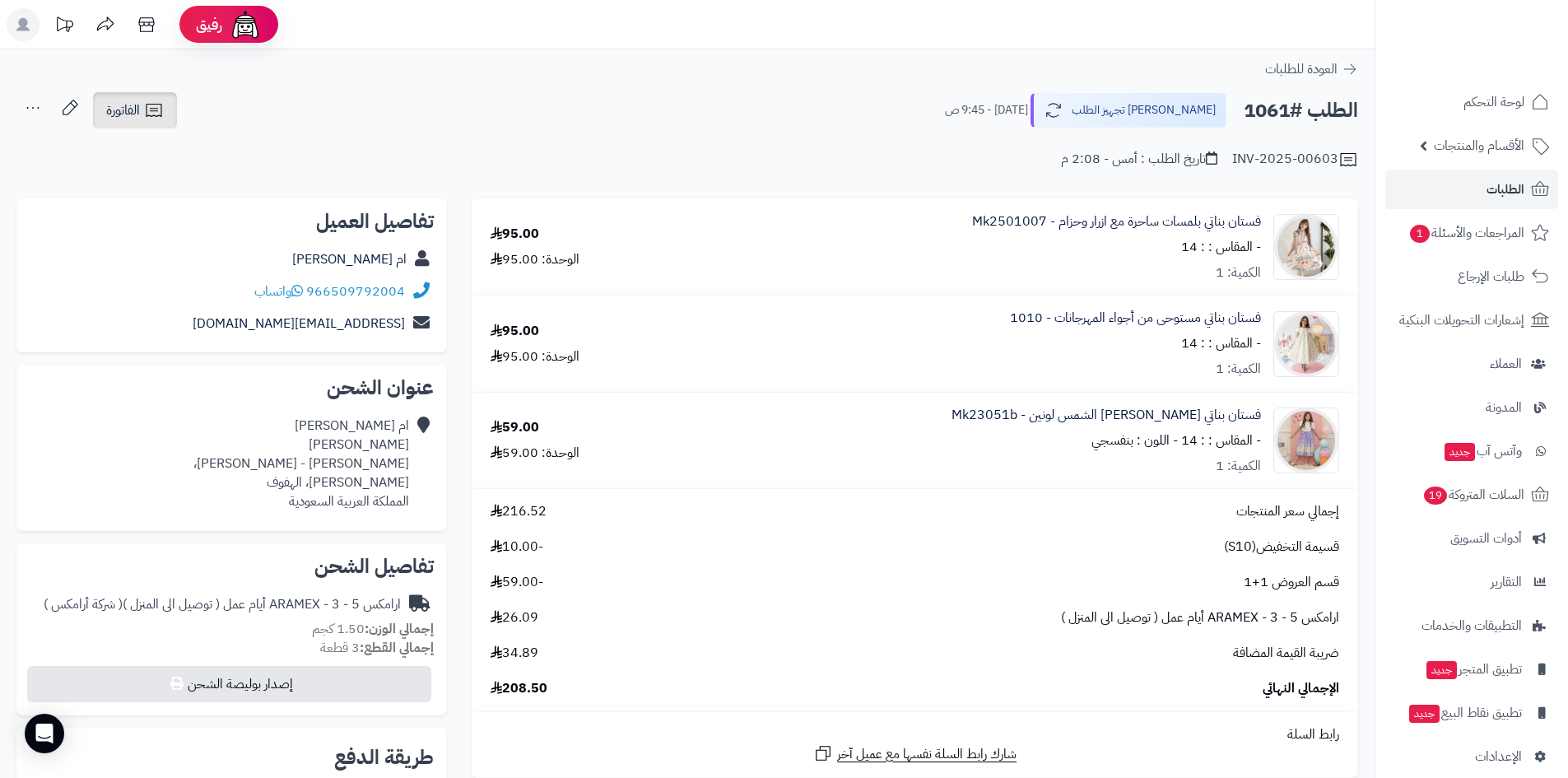
click at [152, 107] on icon at bounding box center [153, 110] width 19 height 19
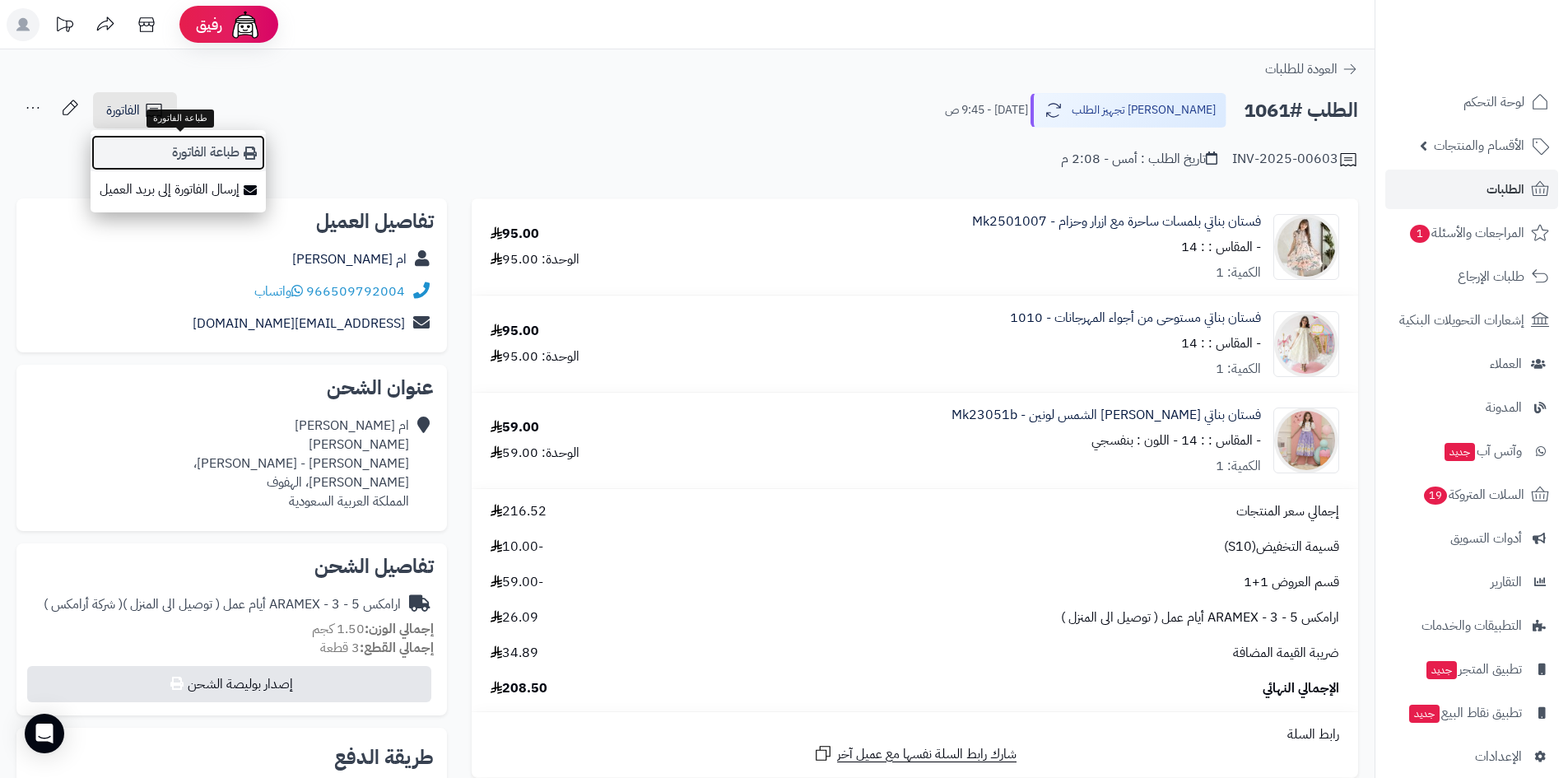
click at [172, 142] on link "طباعة الفاتورة" at bounding box center [178, 152] width 175 height 37
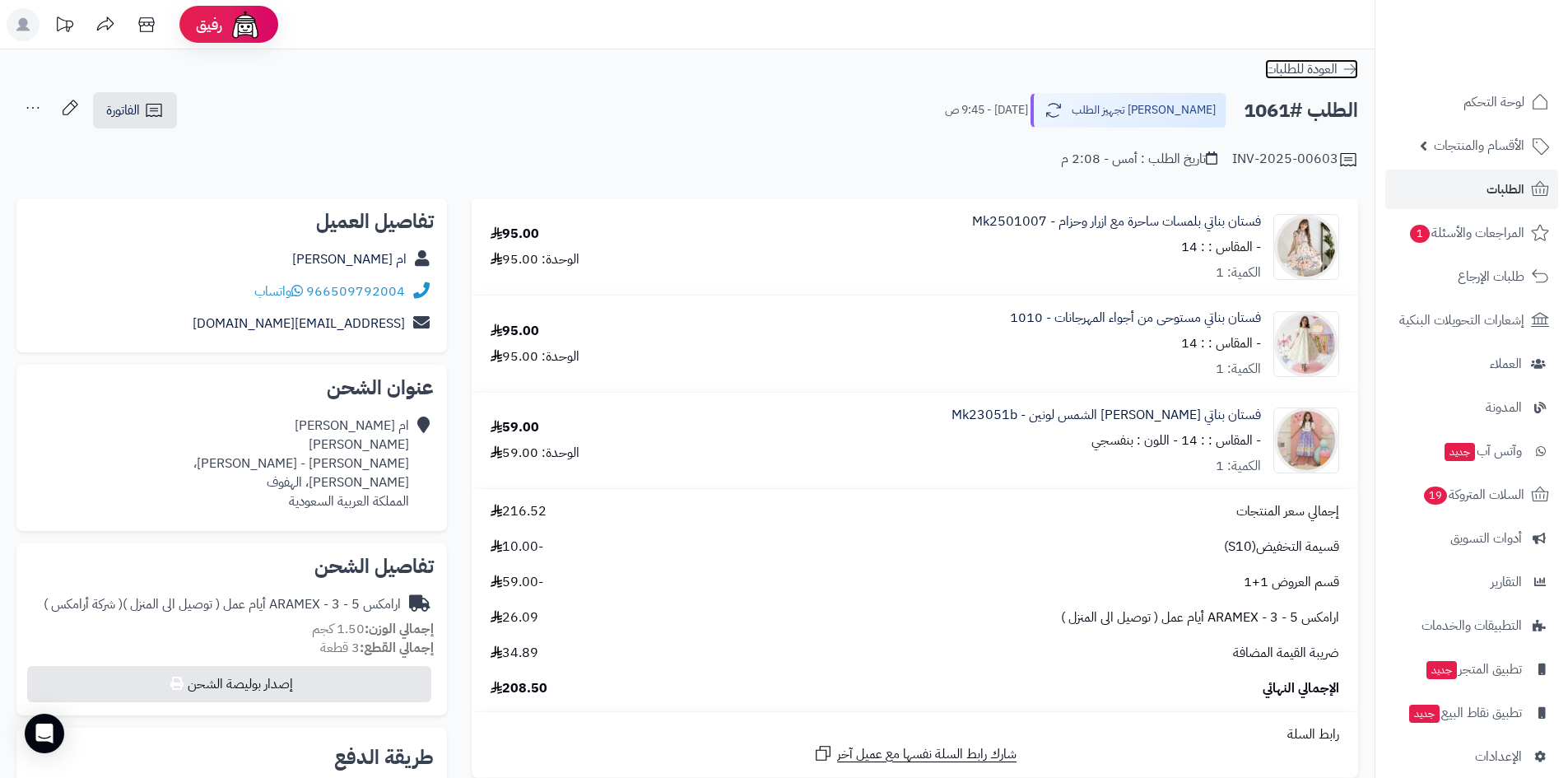
click at [1358, 66] on icon at bounding box center [1350, 69] width 17 height 17
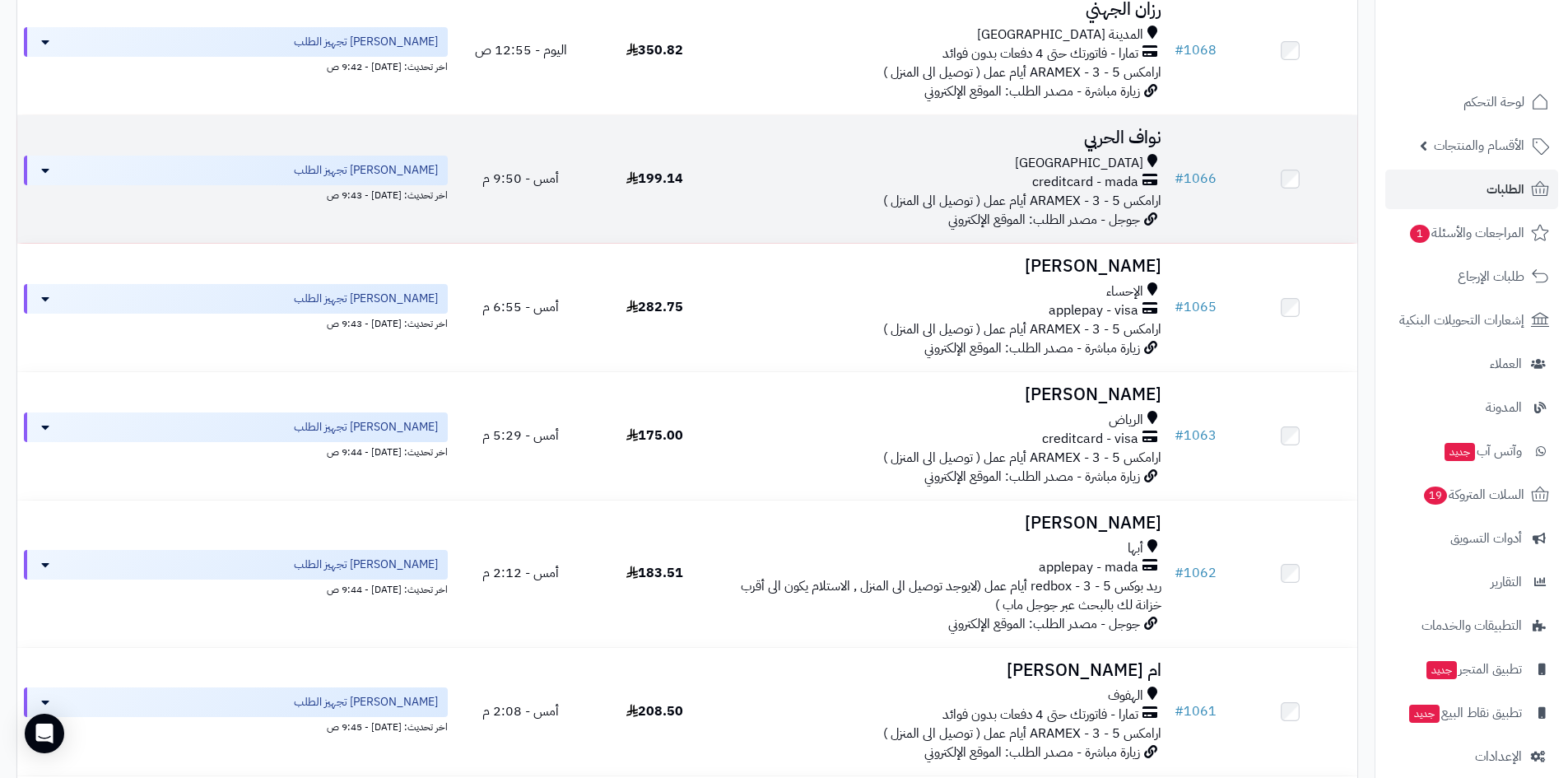
scroll to position [329, 0]
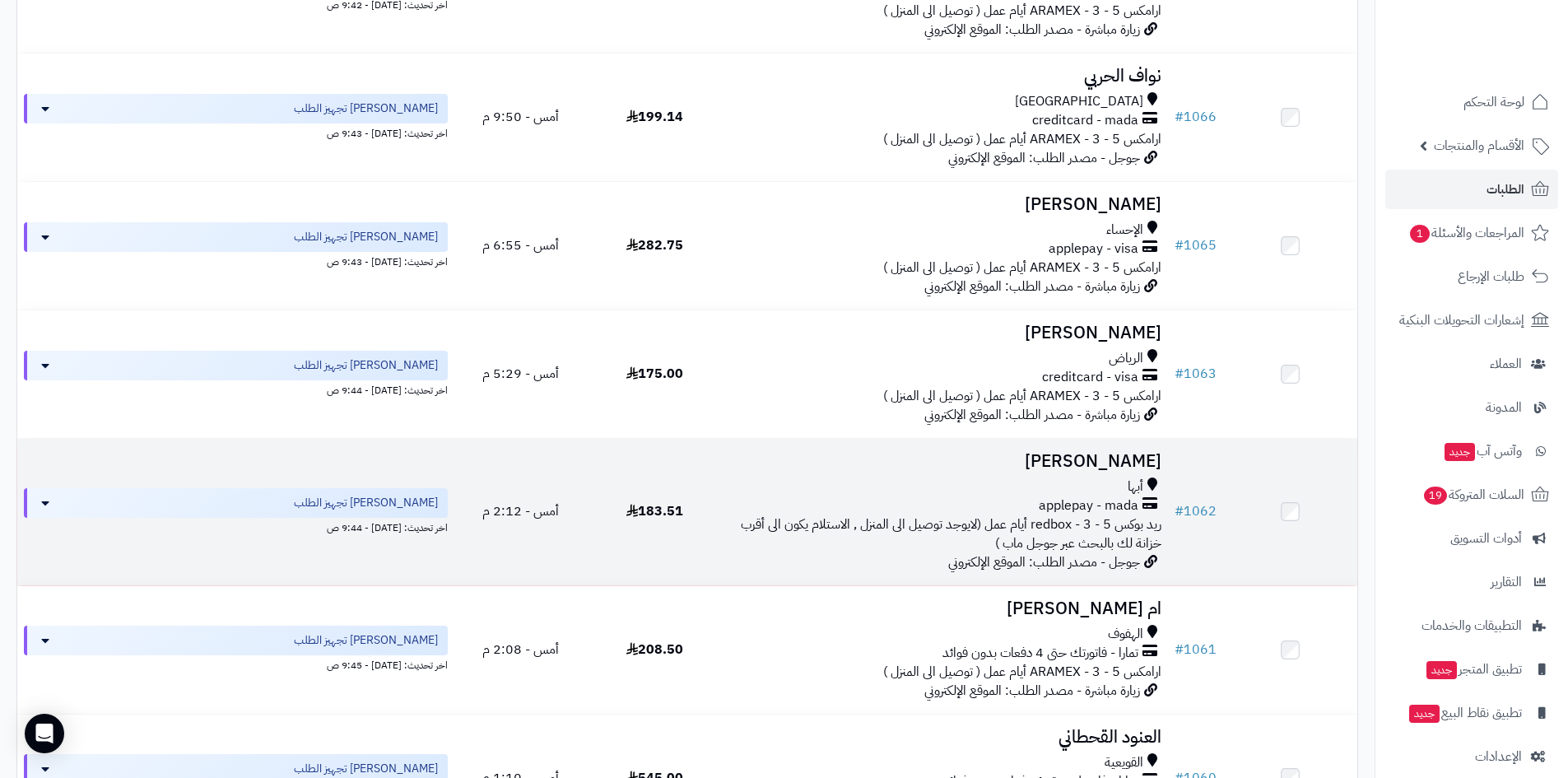
click at [1202, 526] on td "# 1062" at bounding box center [1196, 512] width 55 height 147
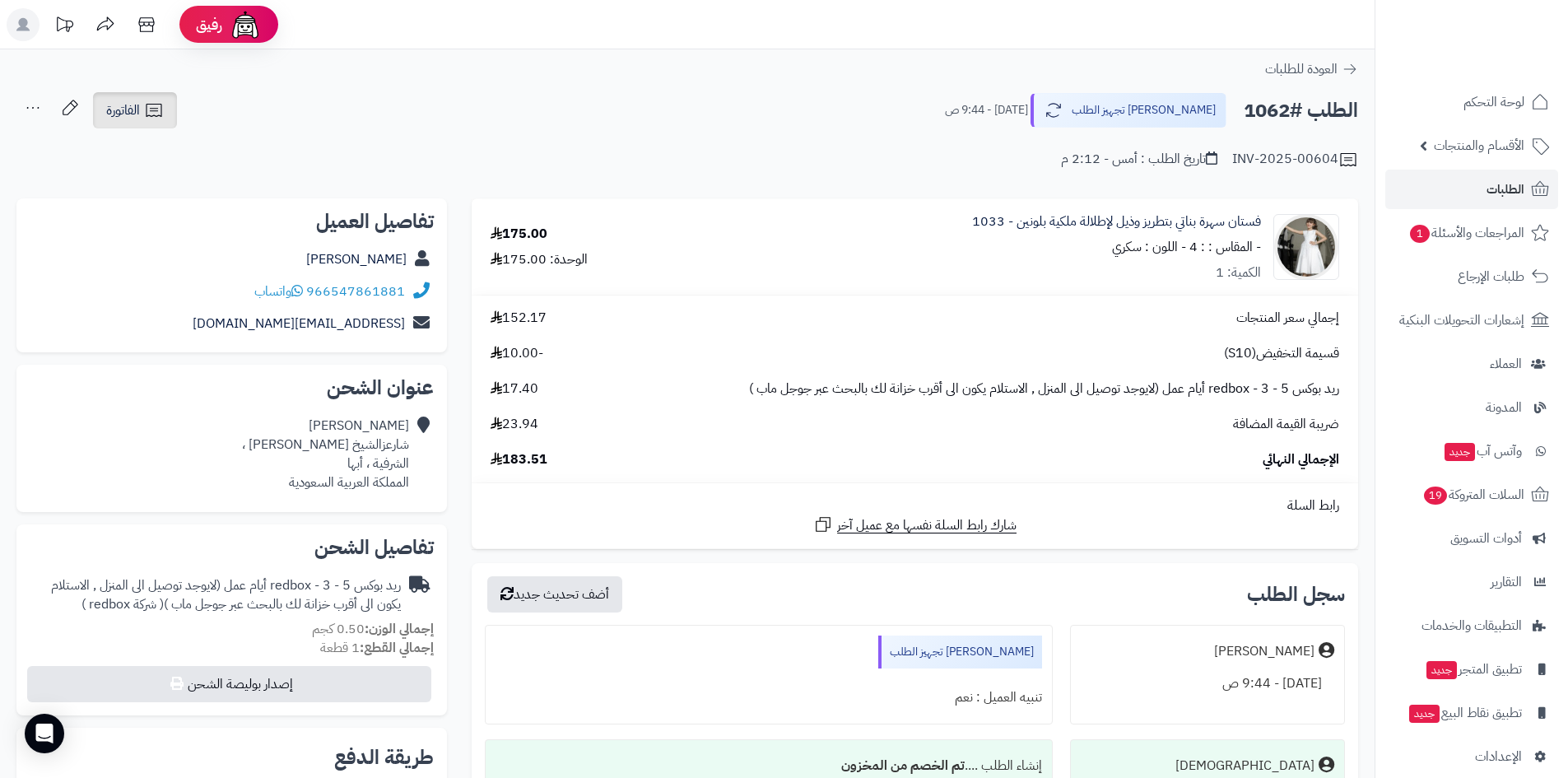
click at [137, 116] on span "الفاتورة" at bounding box center [123, 110] width 34 height 19
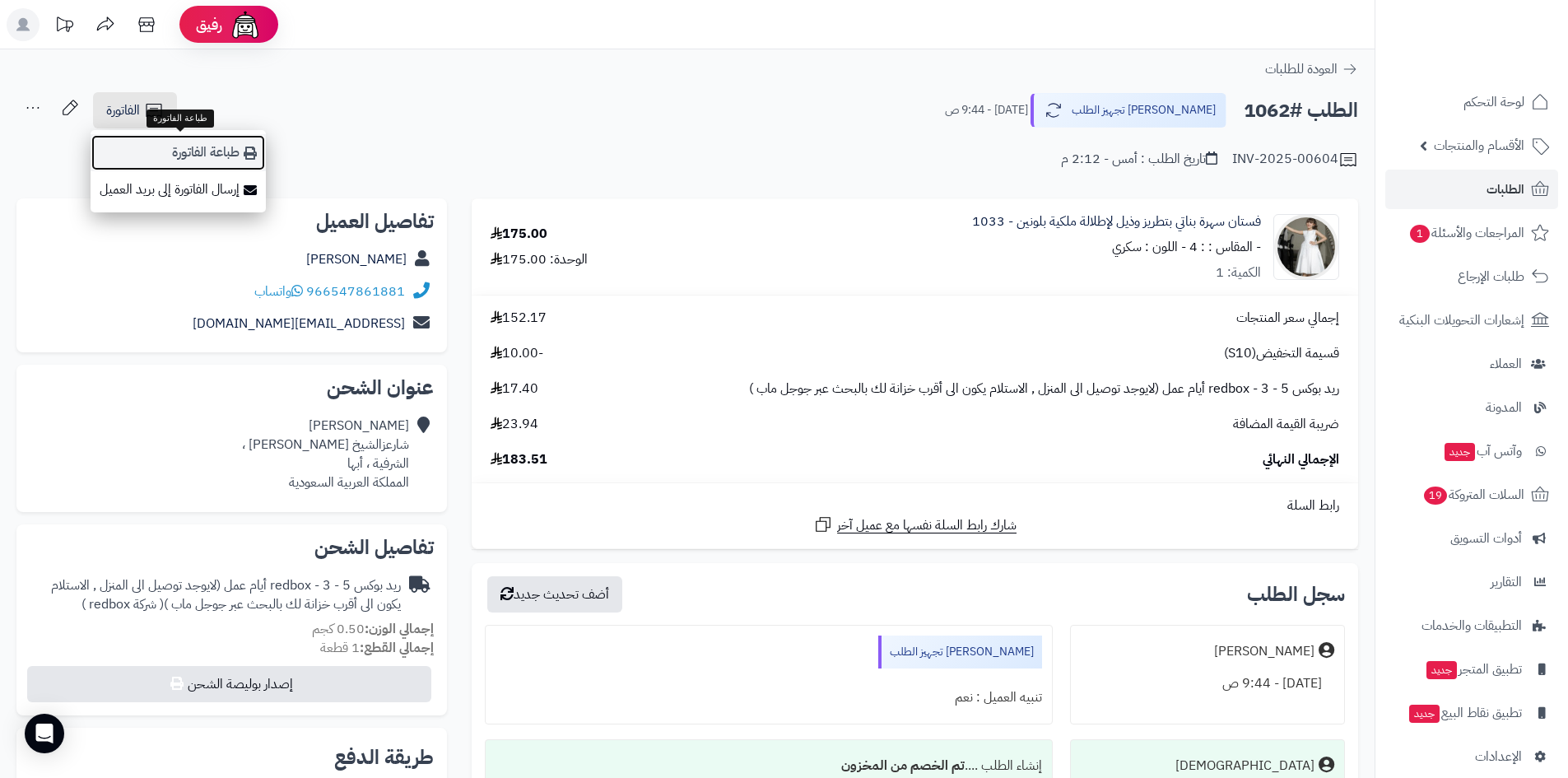
click at [250, 163] on link "طباعة الفاتورة" at bounding box center [178, 152] width 175 height 37
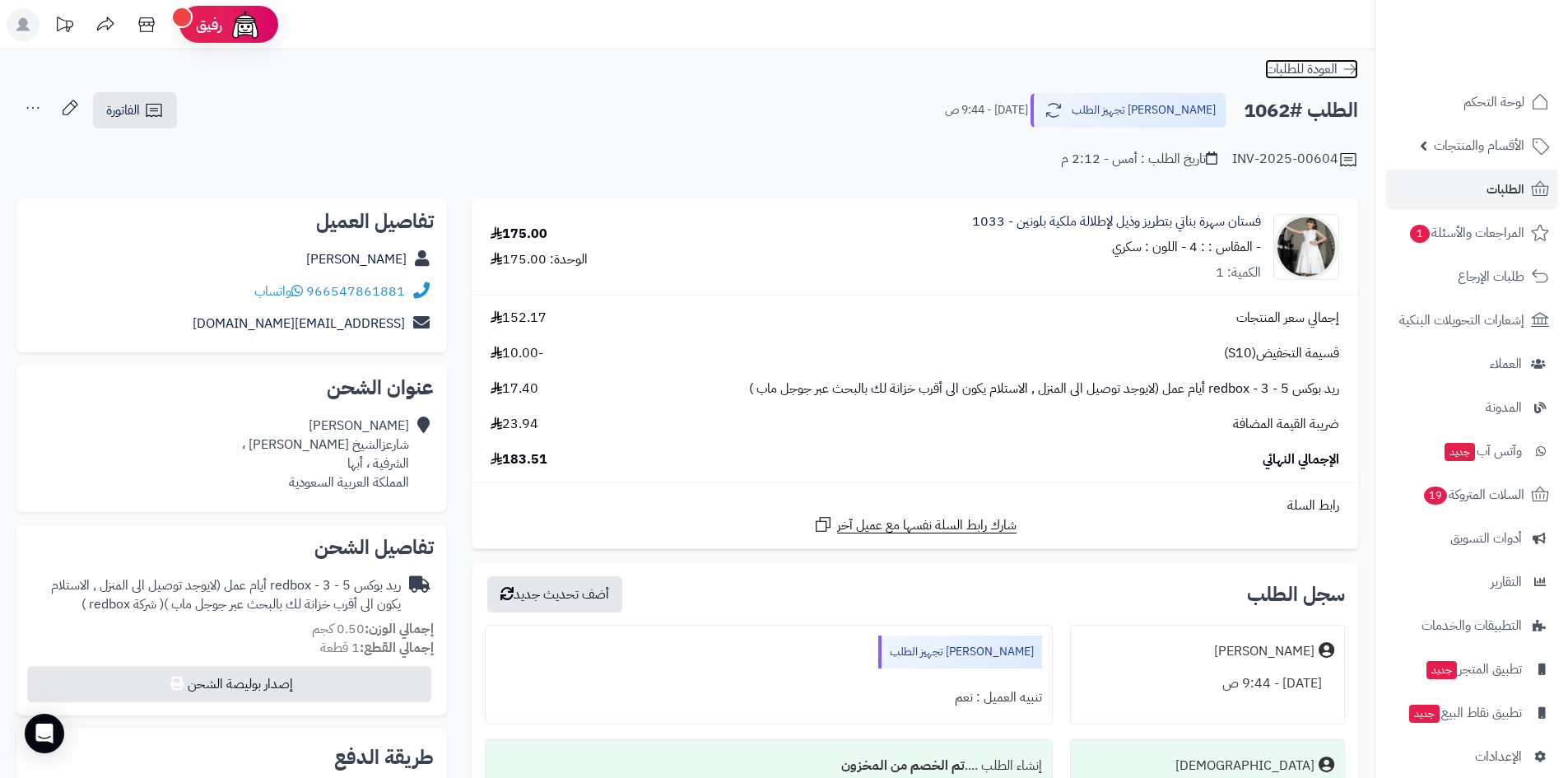
click at [1348, 73] on icon at bounding box center [1350, 69] width 17 height 17
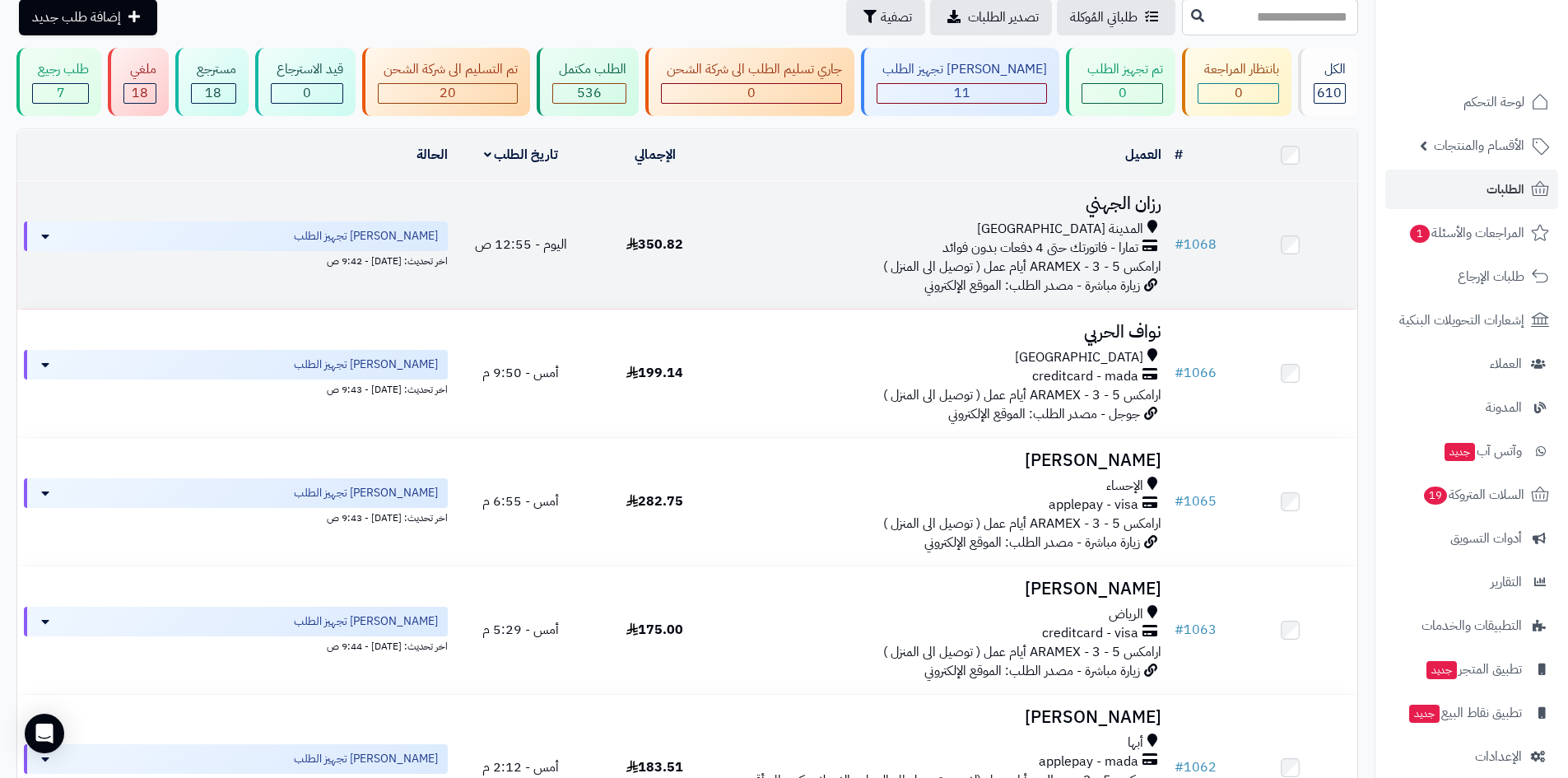
scroll to position [329, 0]
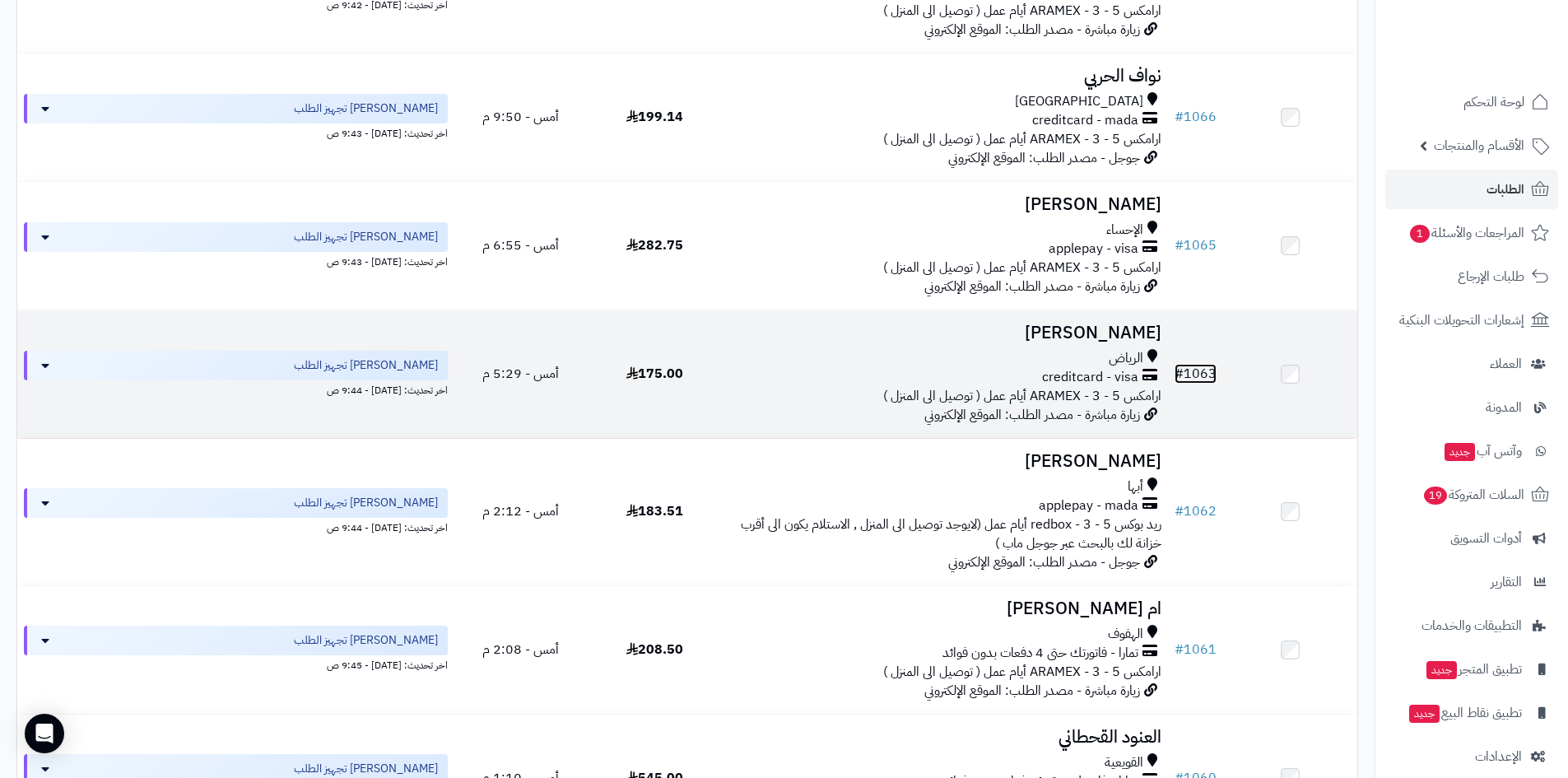
click at [1216, 365] on link "# 1063" at bounding box center [1196, 374] width 42 height 19
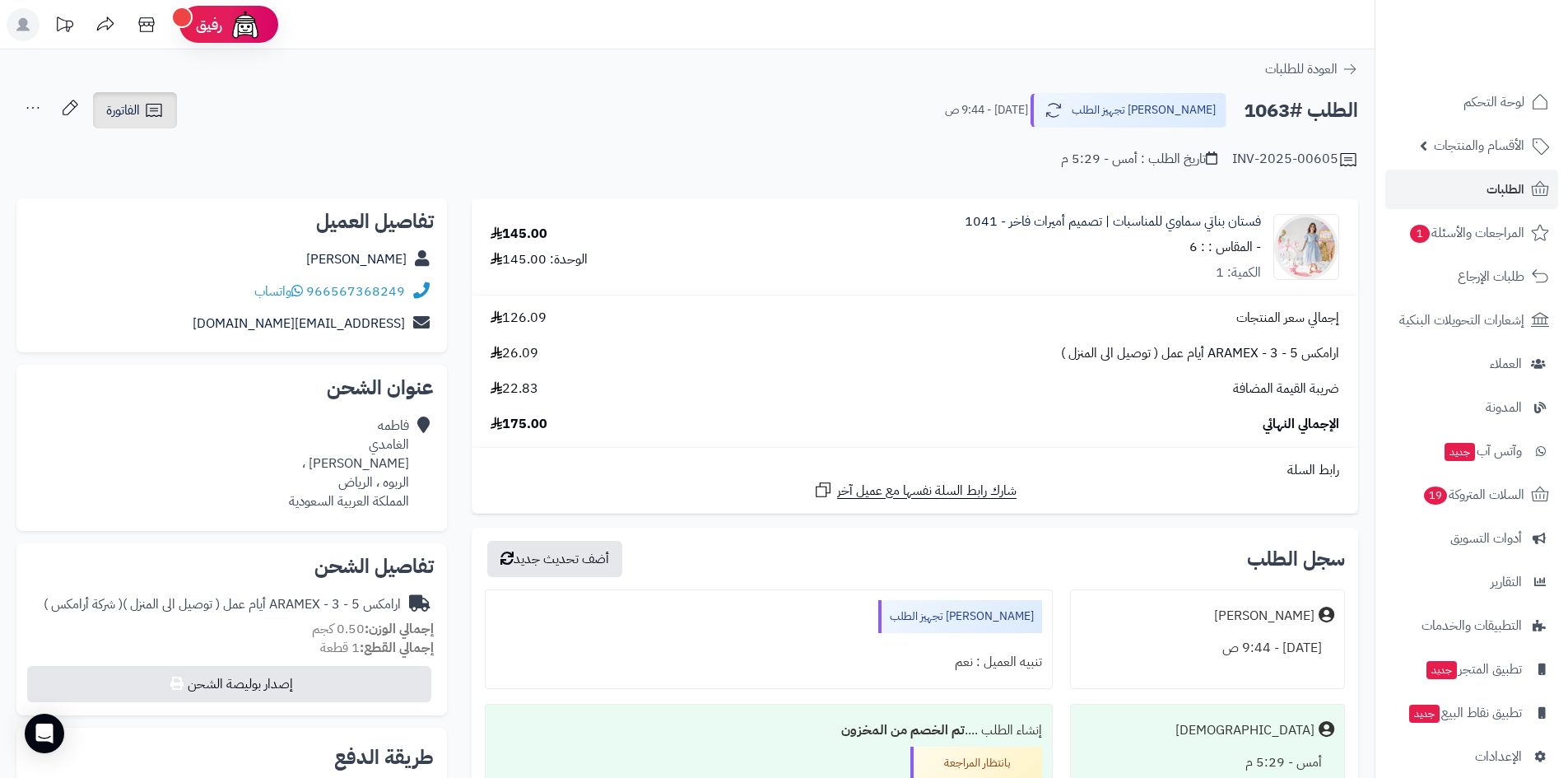
click at [147, 114] on icon at bounding box center [153, 110] width 19 height 19
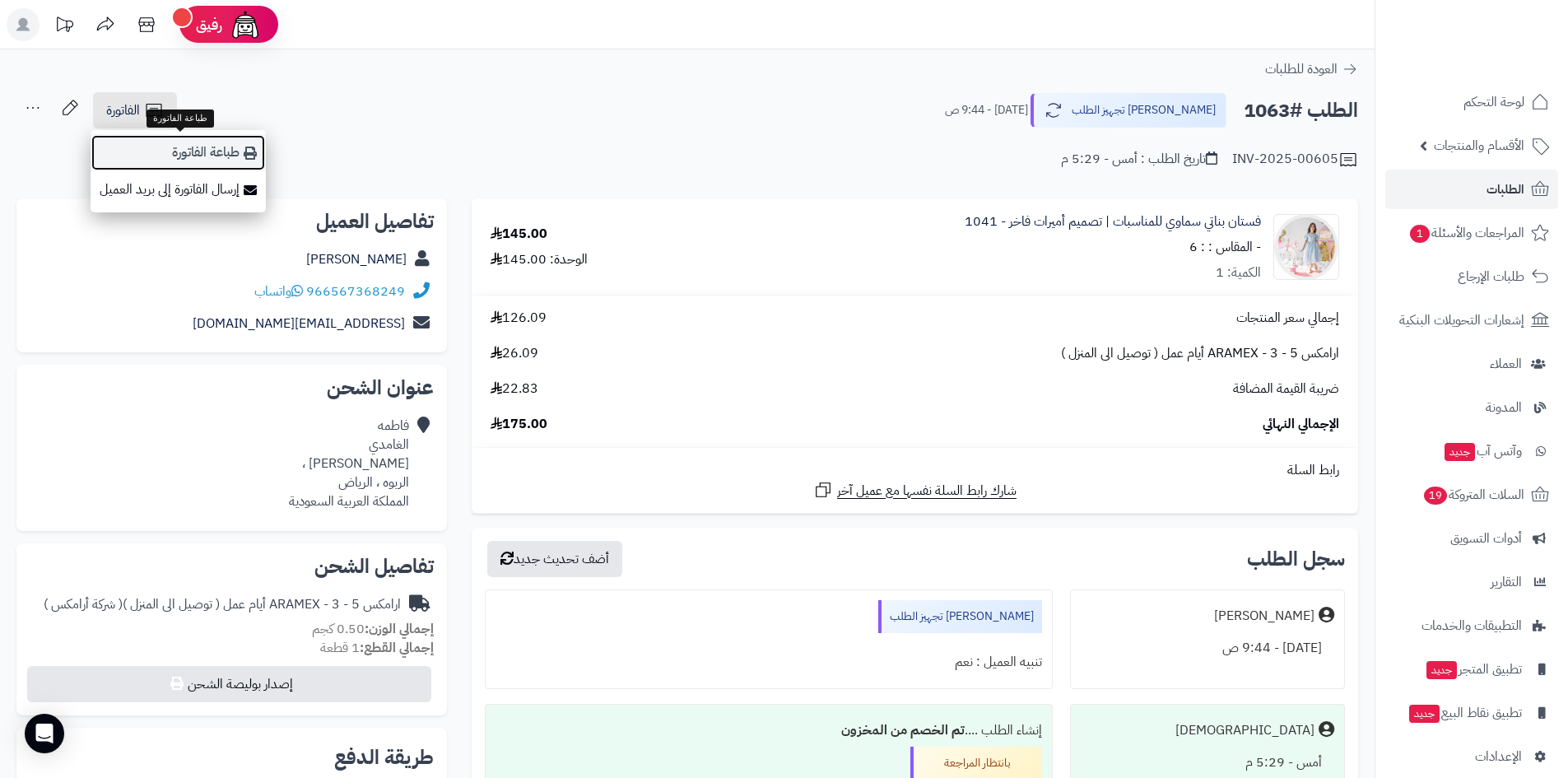
click at [192, 145] on link "طباعة الفاتورة" at bounding box center [178, 152] width 175 height 37
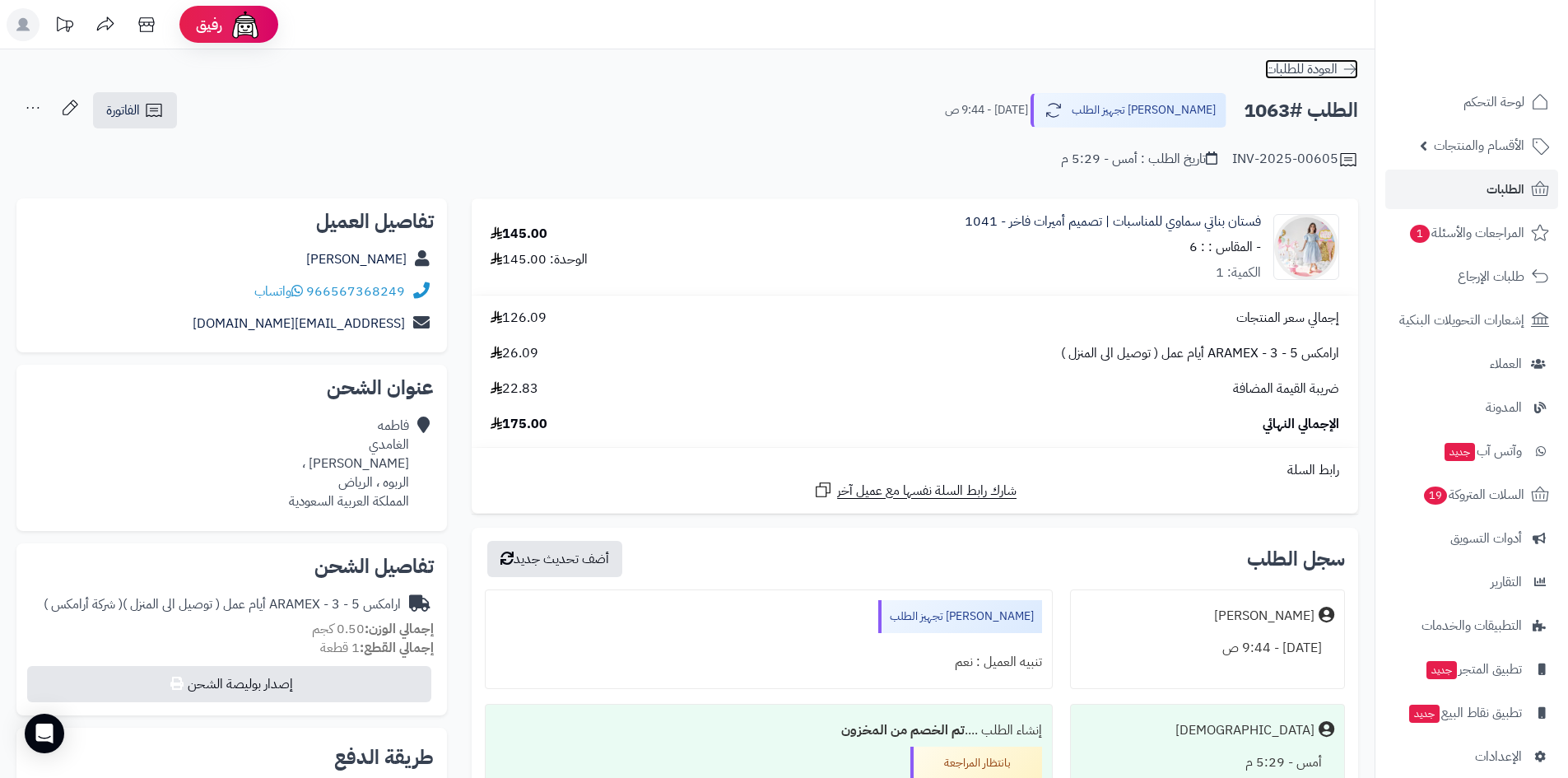
click at [1347, 70] on icon at bounding box center [1350, 69] width 17 height 17
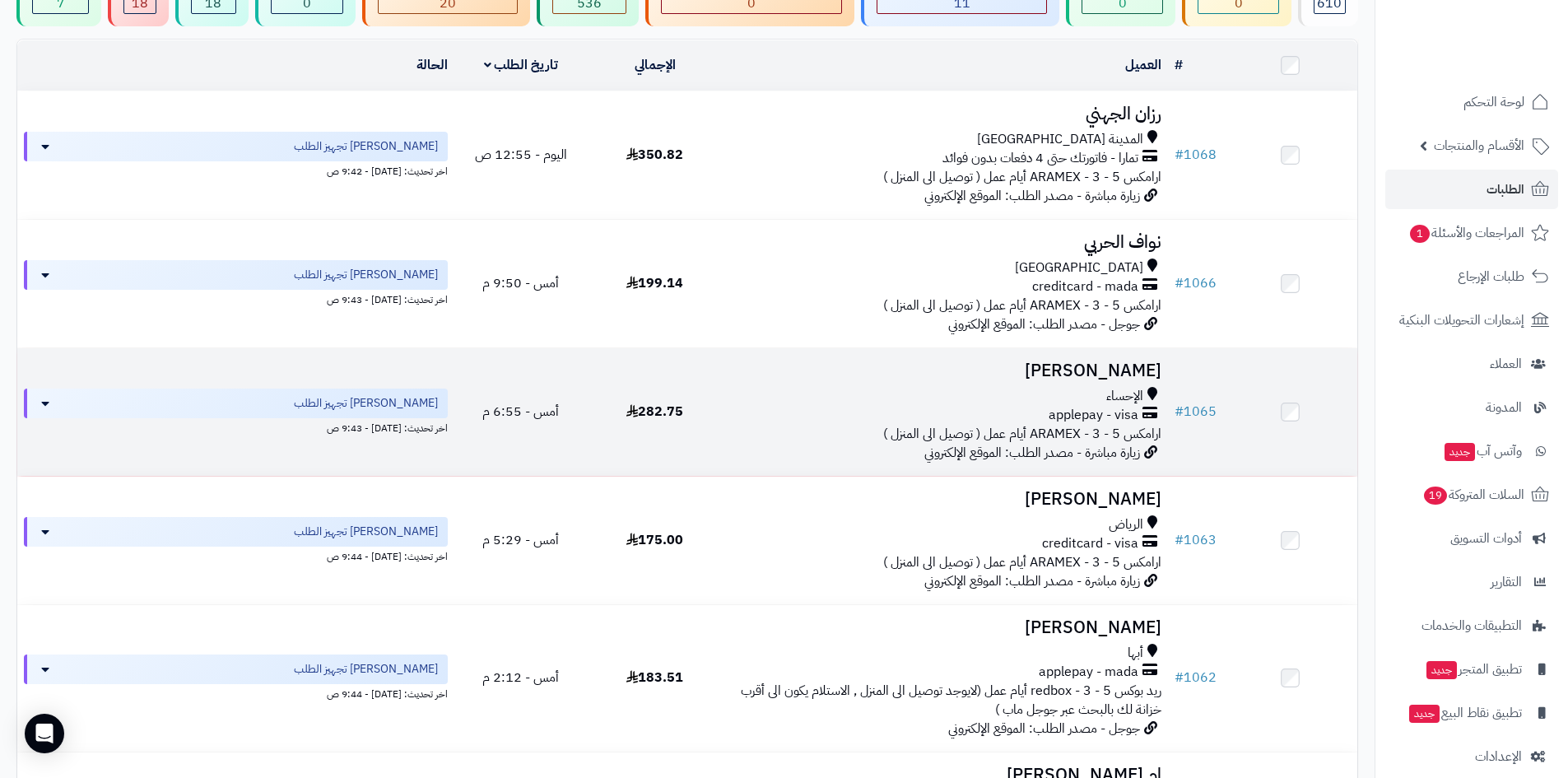
scroll to position [165, 0]
click at [1221, 402] on td "# 1065" at bounding box center [1196, 411] width 55 height 127
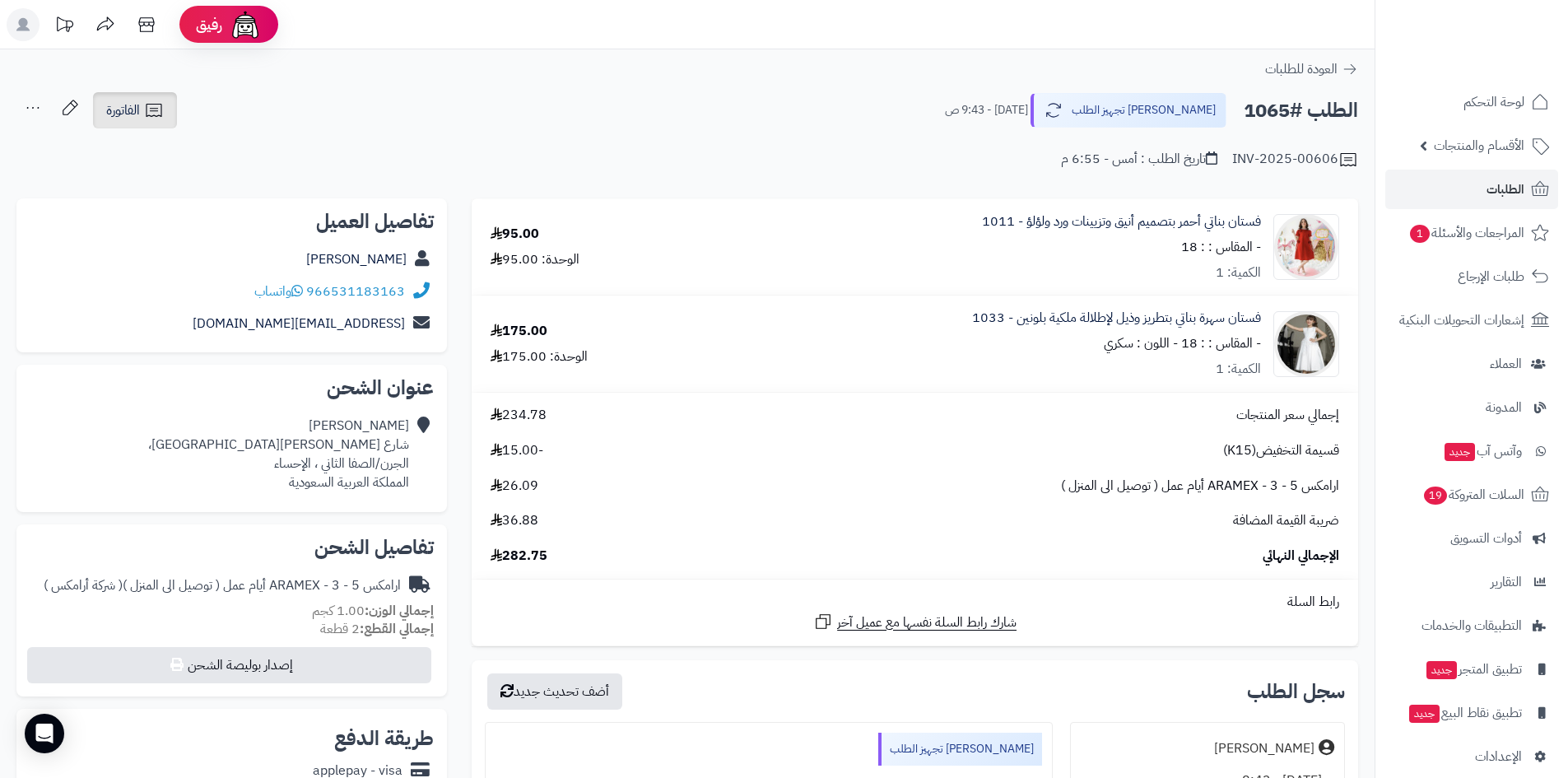
click at [129, 103] on span "الفاتورة" at bounding box center [123, 110] width 34 height 19
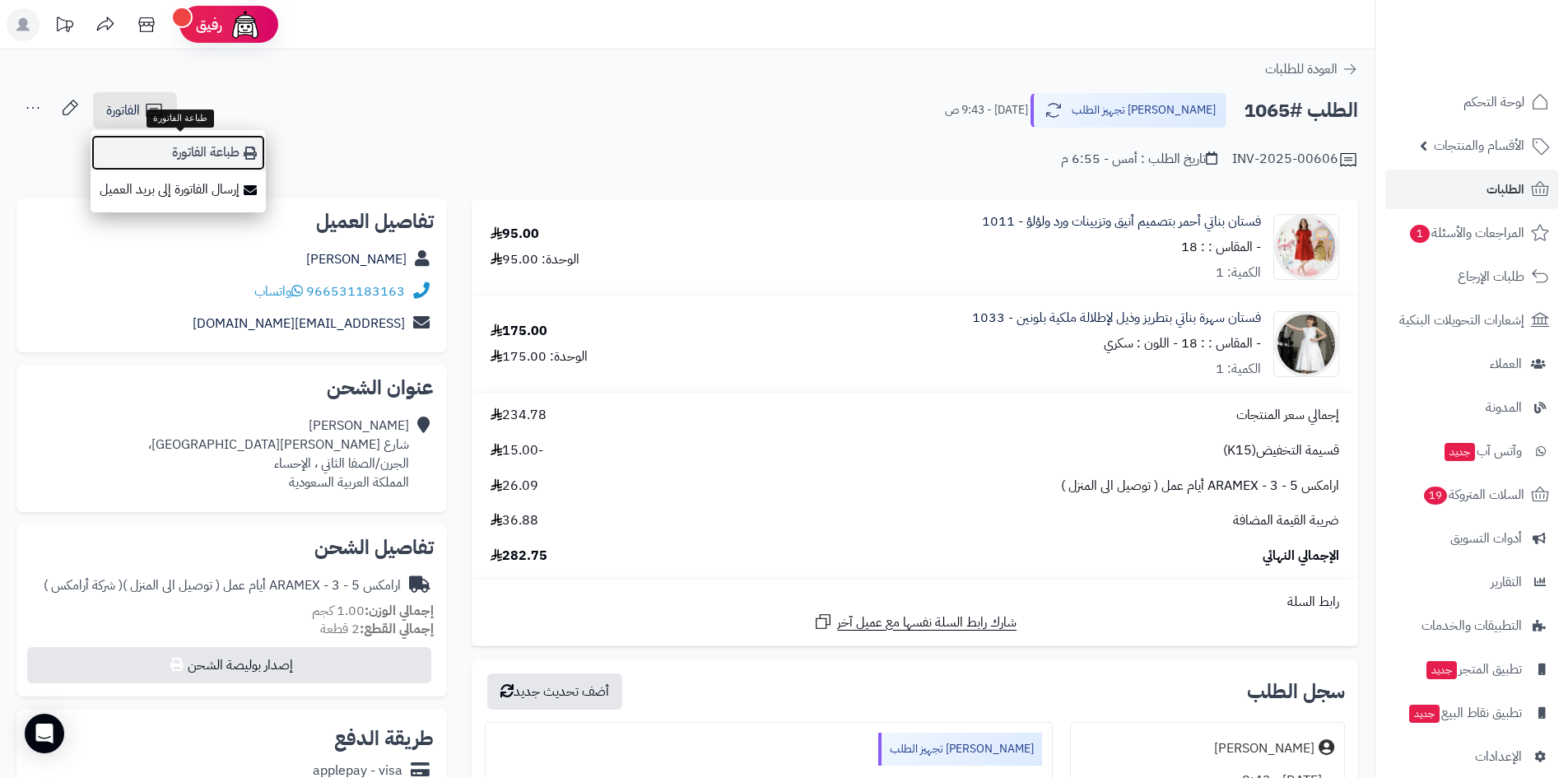
click at [204, 150] on link "طباعة الفاتورة" at bounding box center [178, 152] width 175 height 37
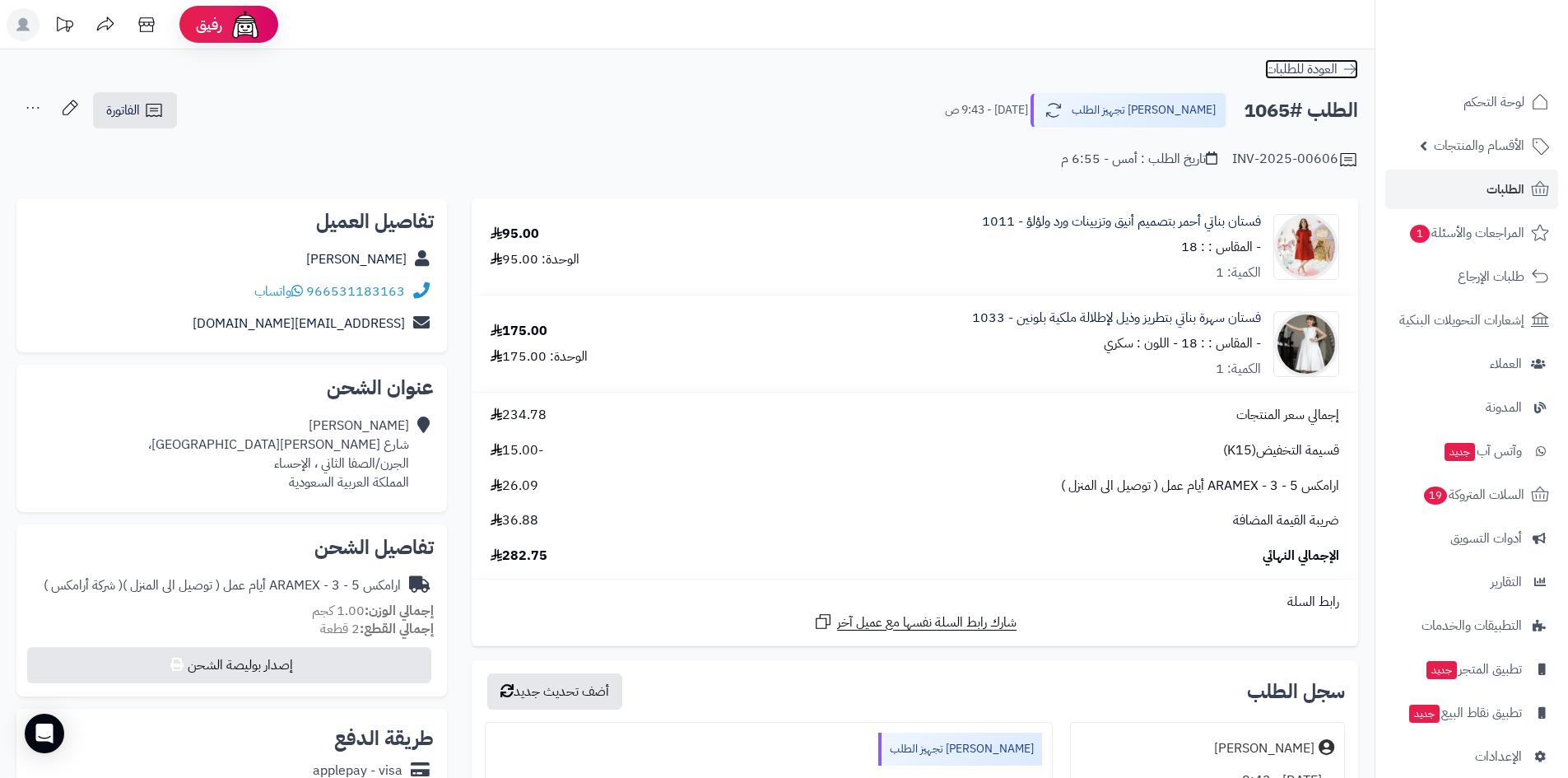
click at [1351, 70] on icon at bounding box center [1350, 69] width 17 height 17
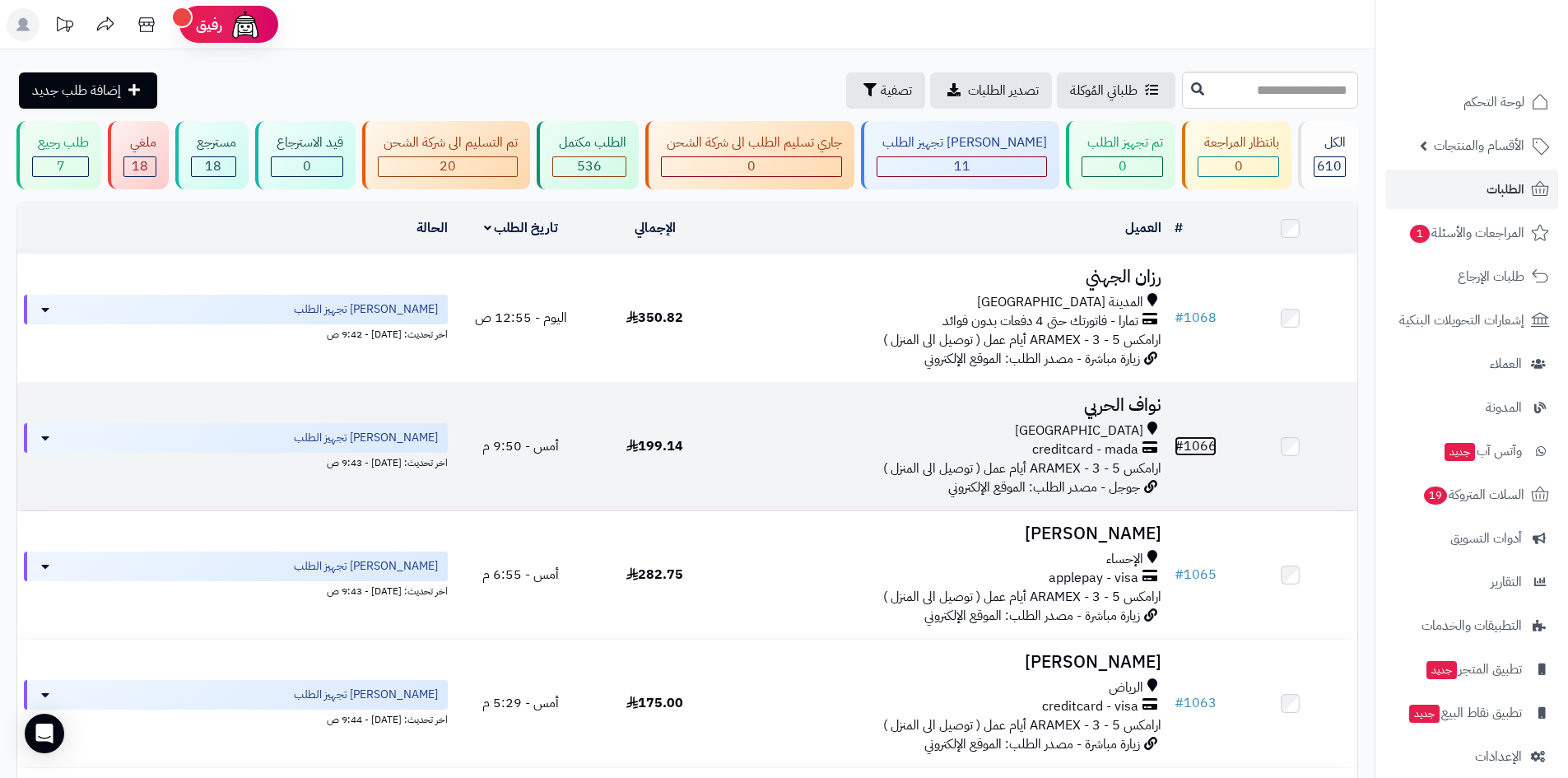
click at [1207, 445] on link "# 1066" at bounding box center [1196, 446] width 42 height 19
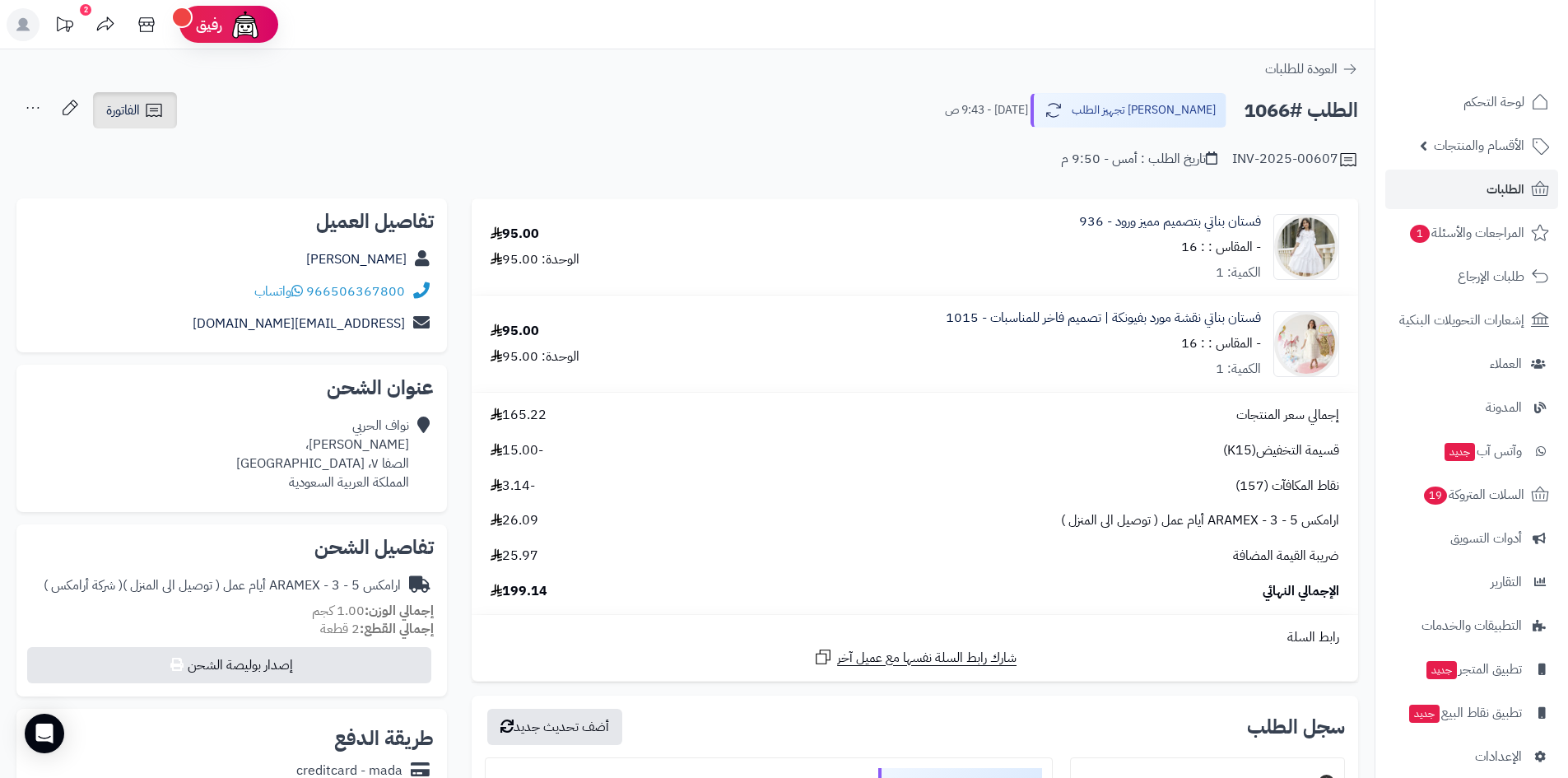
click at [161, 111] on icon at bounding box center [153, 110] width 19 height 19
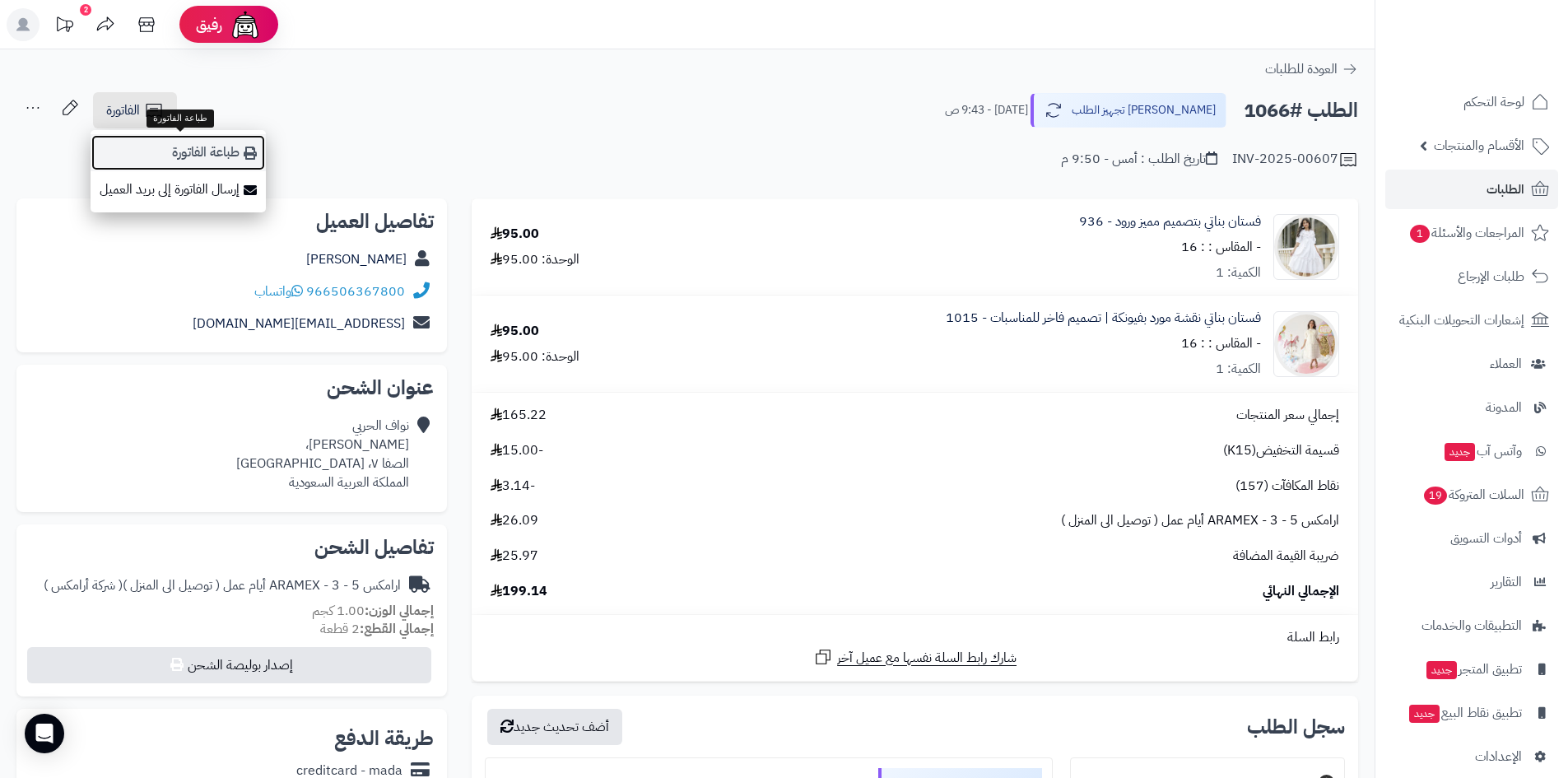
click at [237, 157] on link "طباعة الفاتورة" at bounding box center [178, 152] width 175 height 37
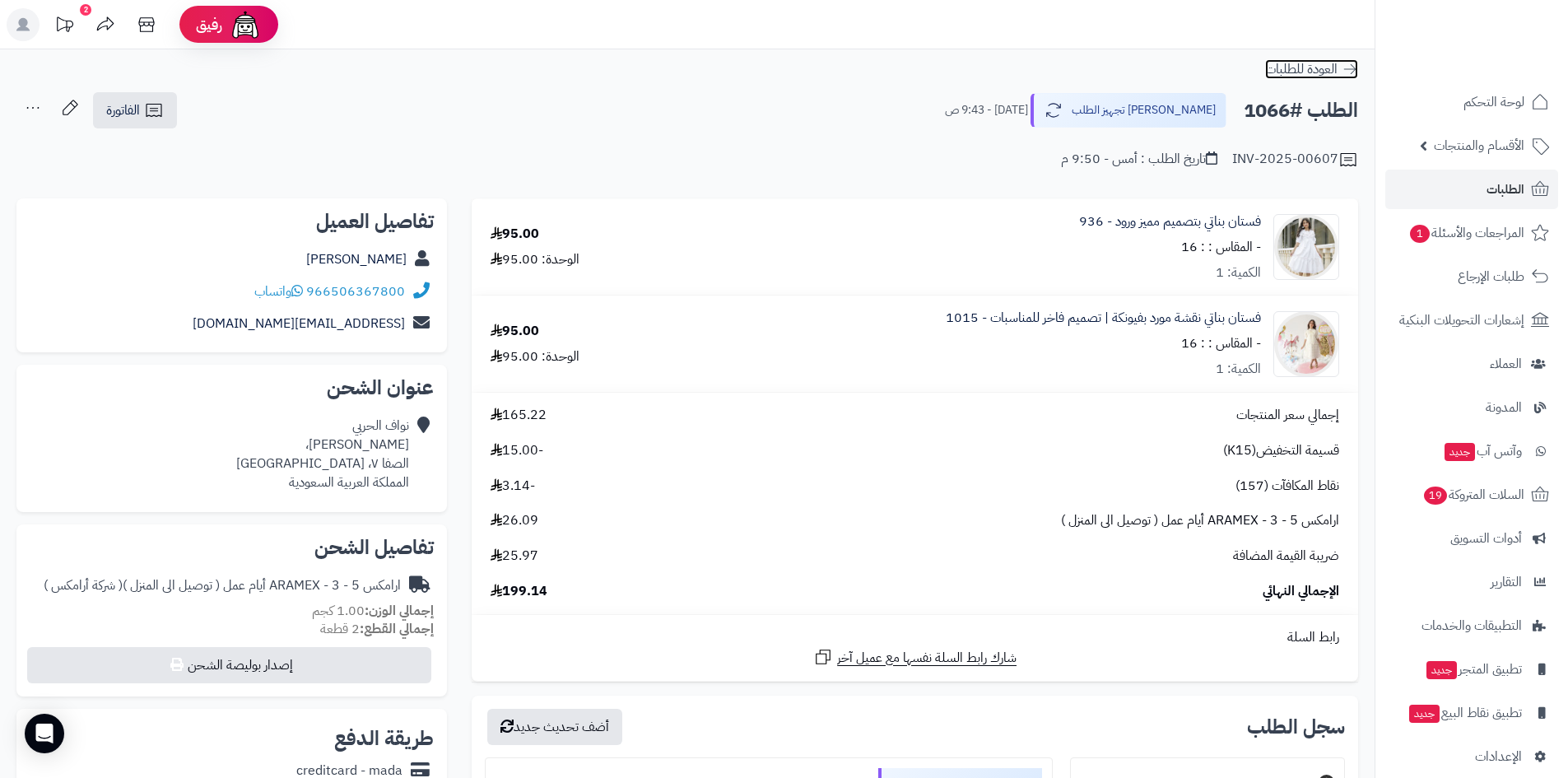
click at [1352, 70] on icon at bounding box center [1350, 69] width 17 height 17
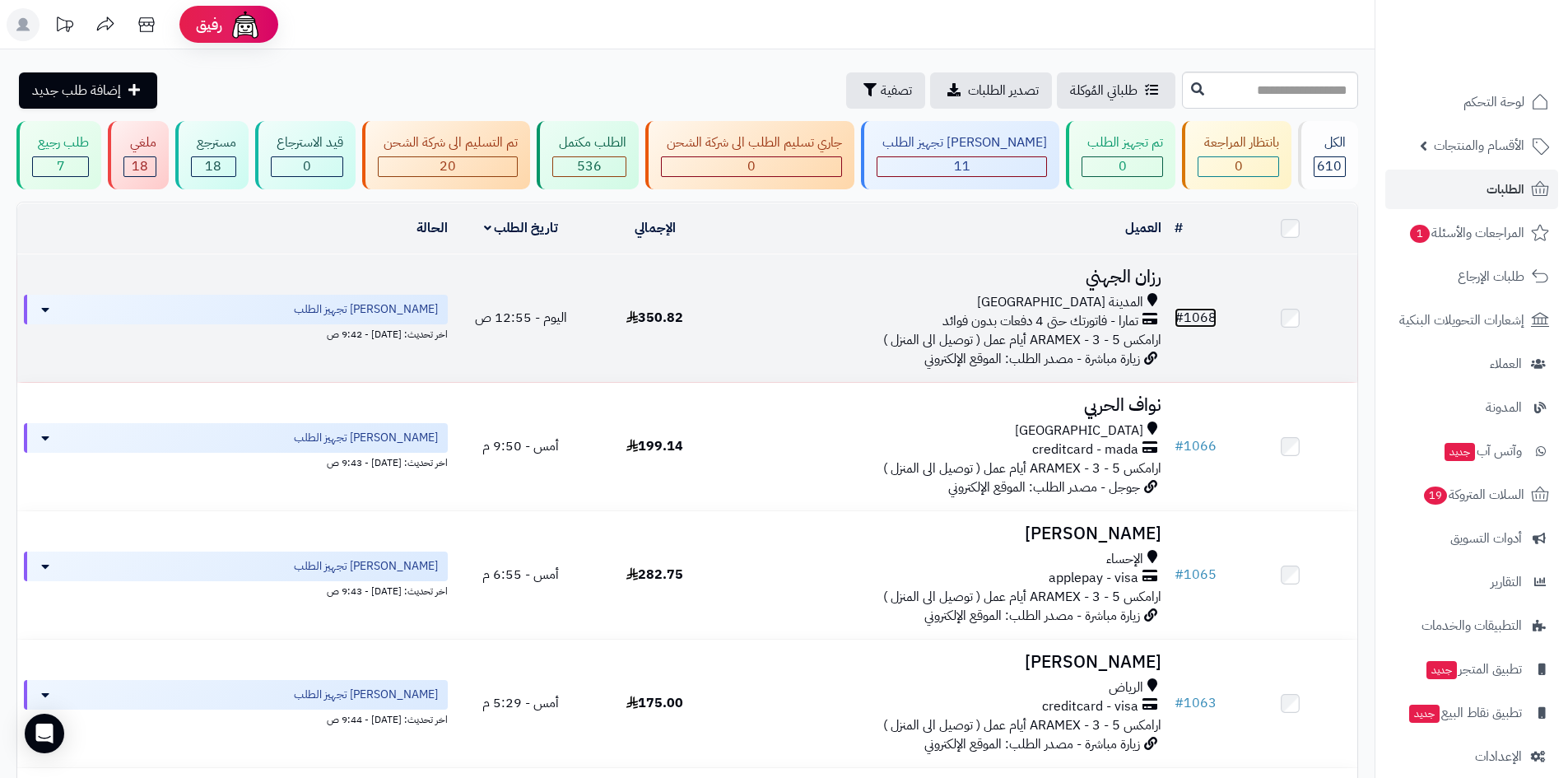
click at [1205, 308] on link "# 1068" at bounding box center [1196, 317] width 42 height 19
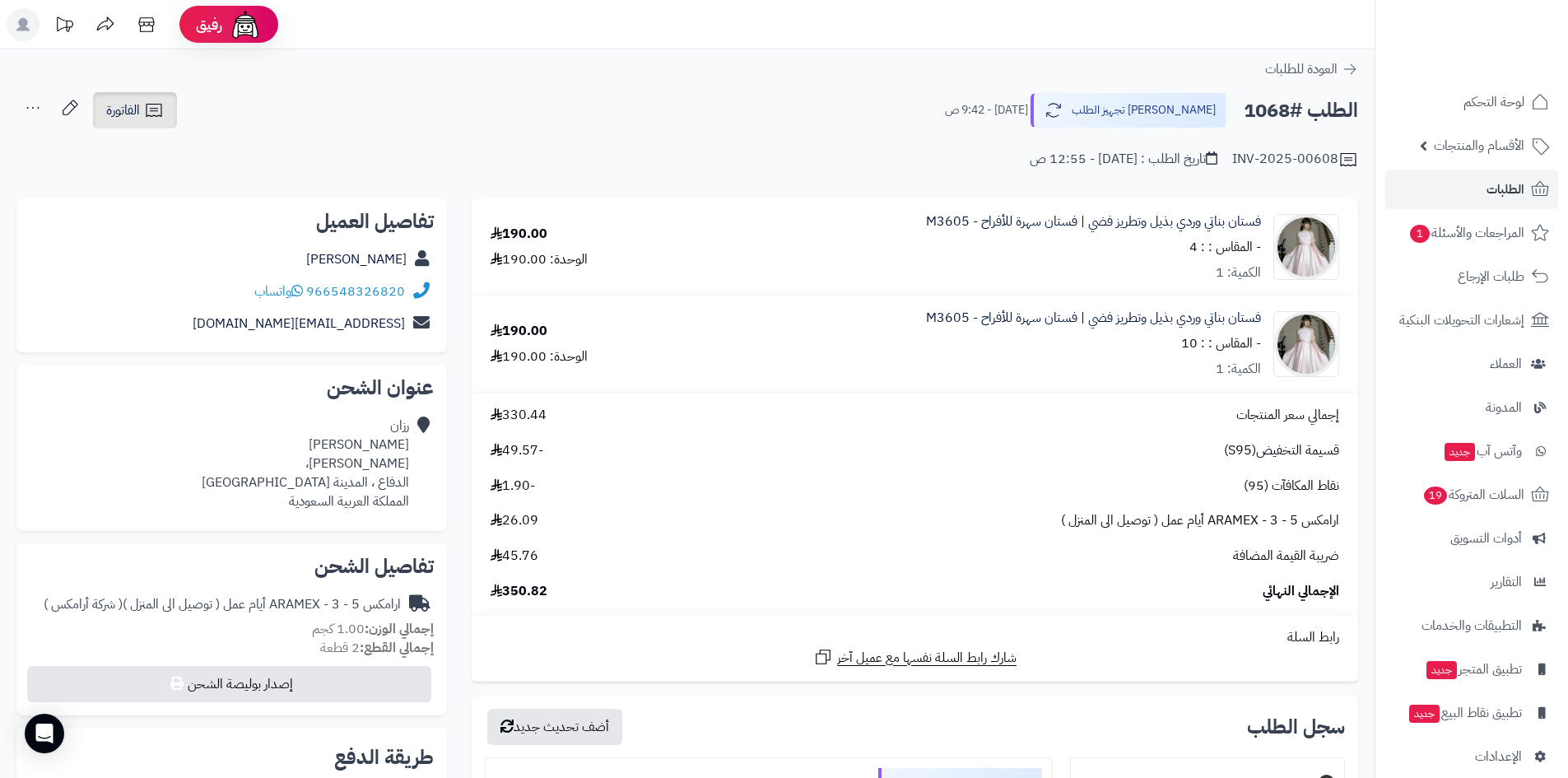
click at [137, 111] on span "الفاتورة" at bounding box center [123, 110] width 34 height 19
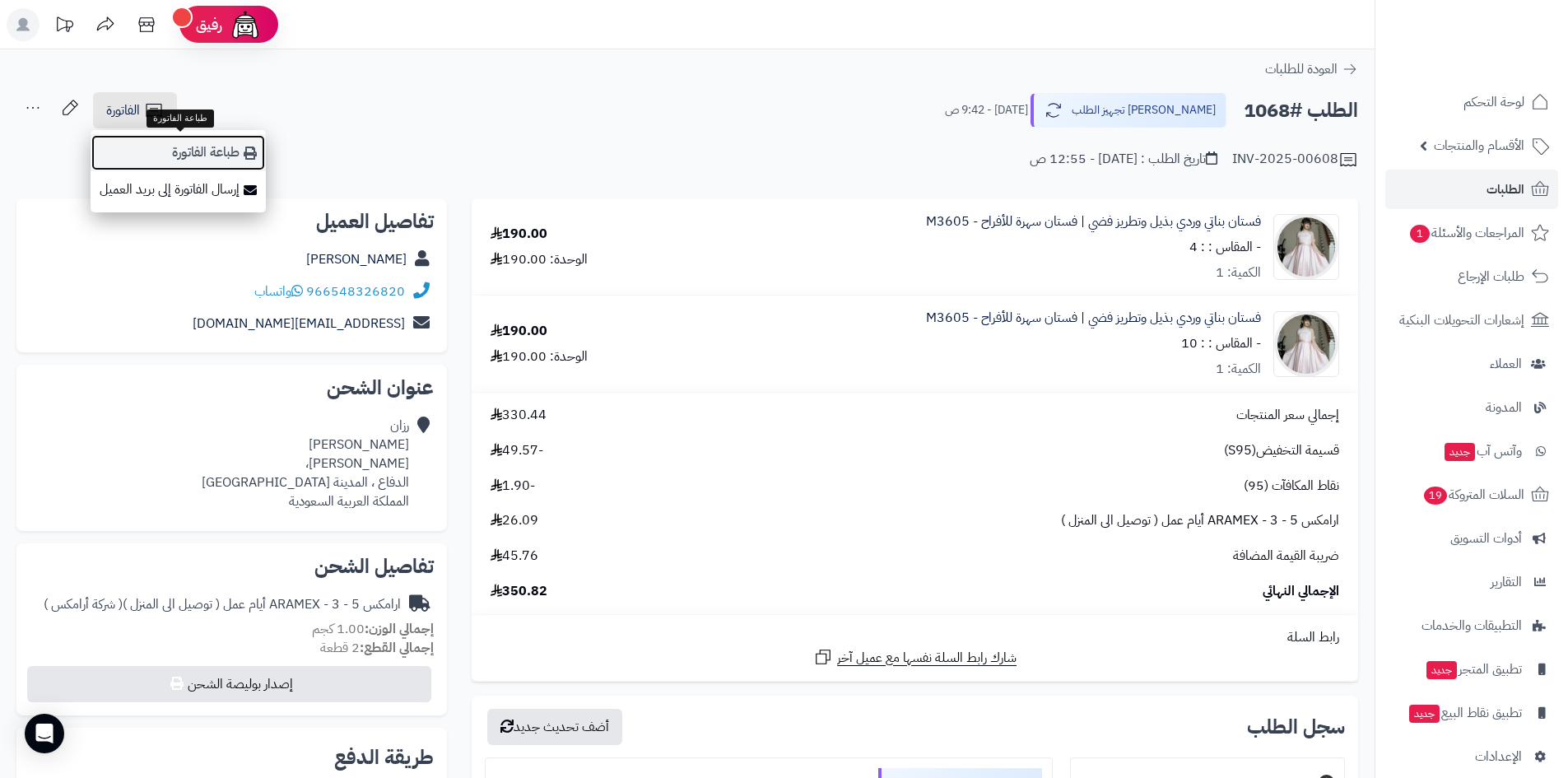
click at [241, 158] on link "طباعة الفاتورة" at bounding box center [178, 152] width 175 height 37
